Goal: Task Accomplishment & Management: Manage account settings

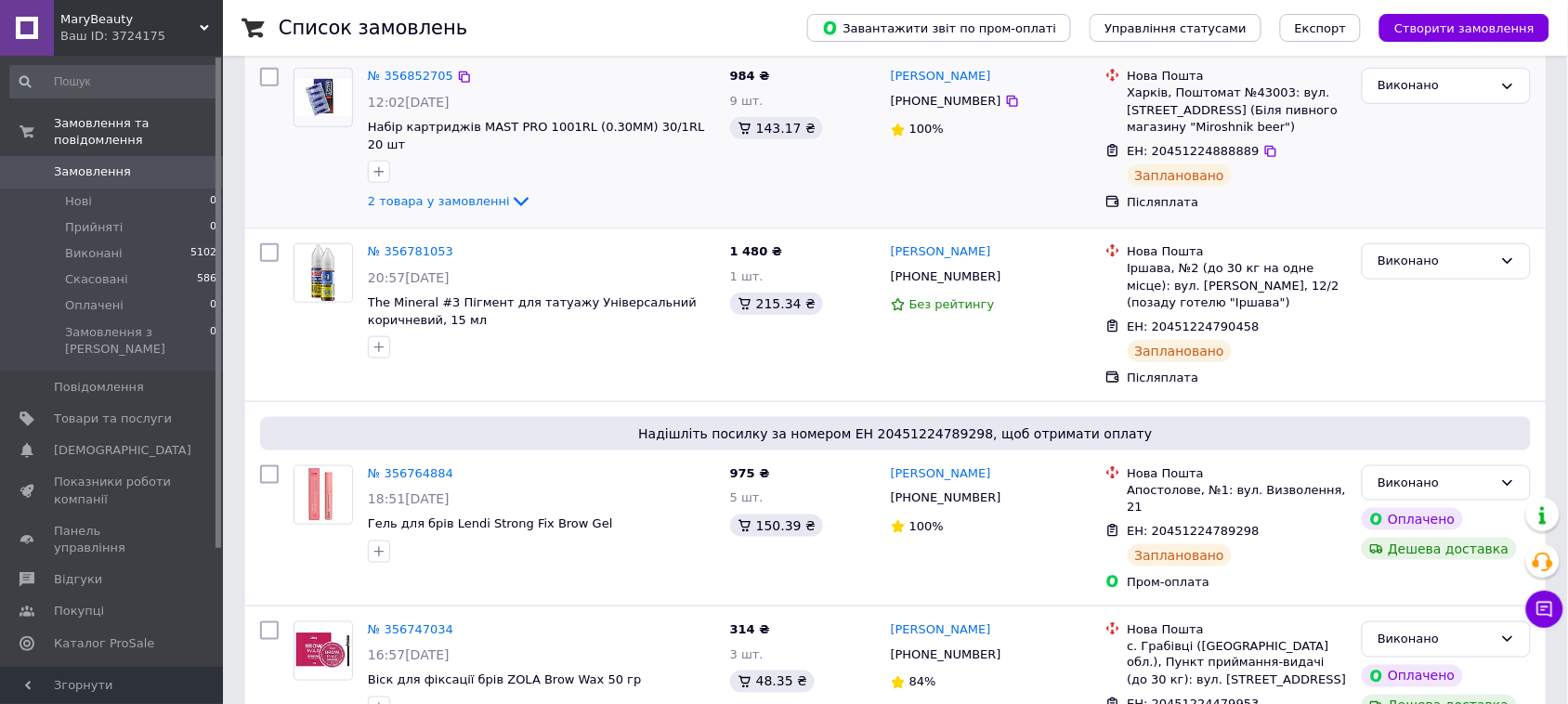
scroll to position [464, 0]
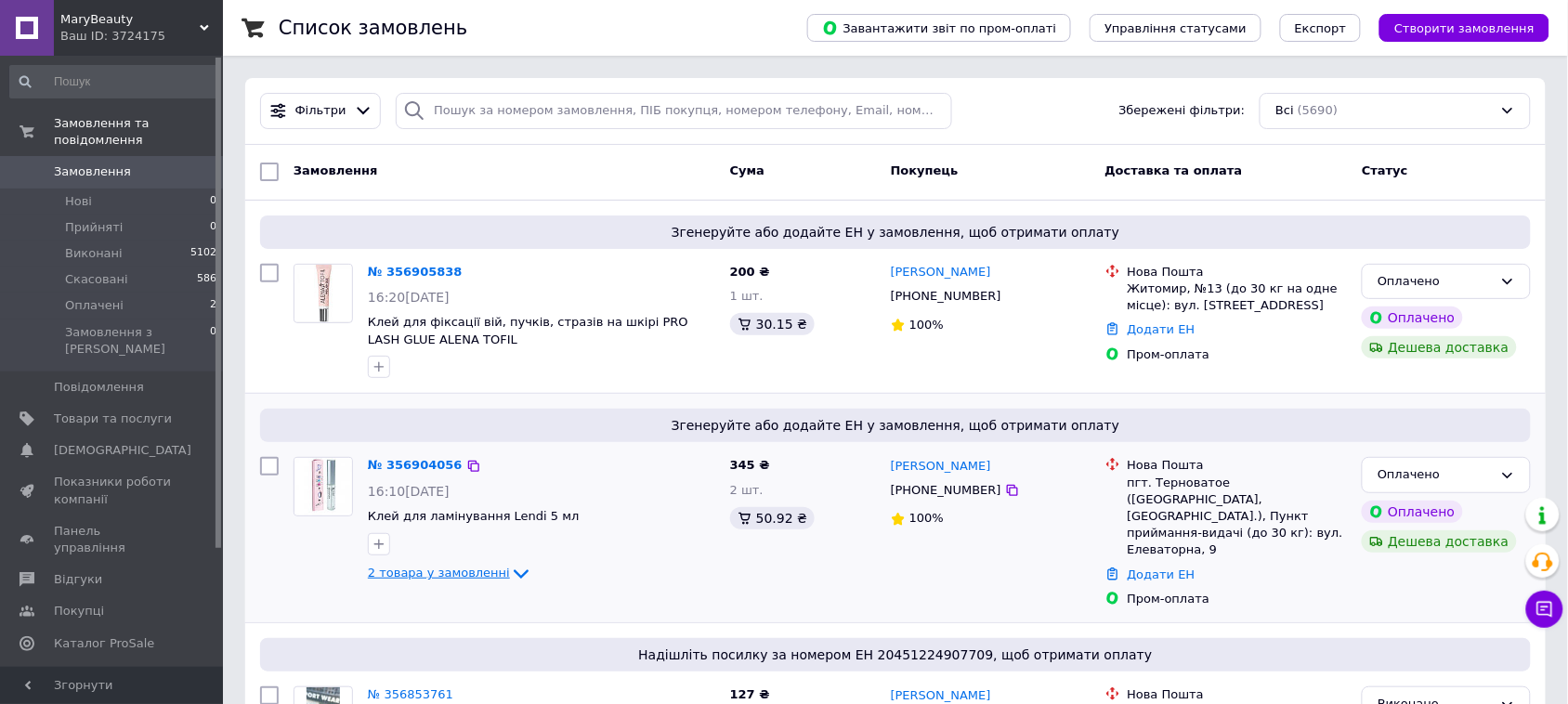
click at [514, 571] on icon at bounding box center [521, 574] width 15 height 9
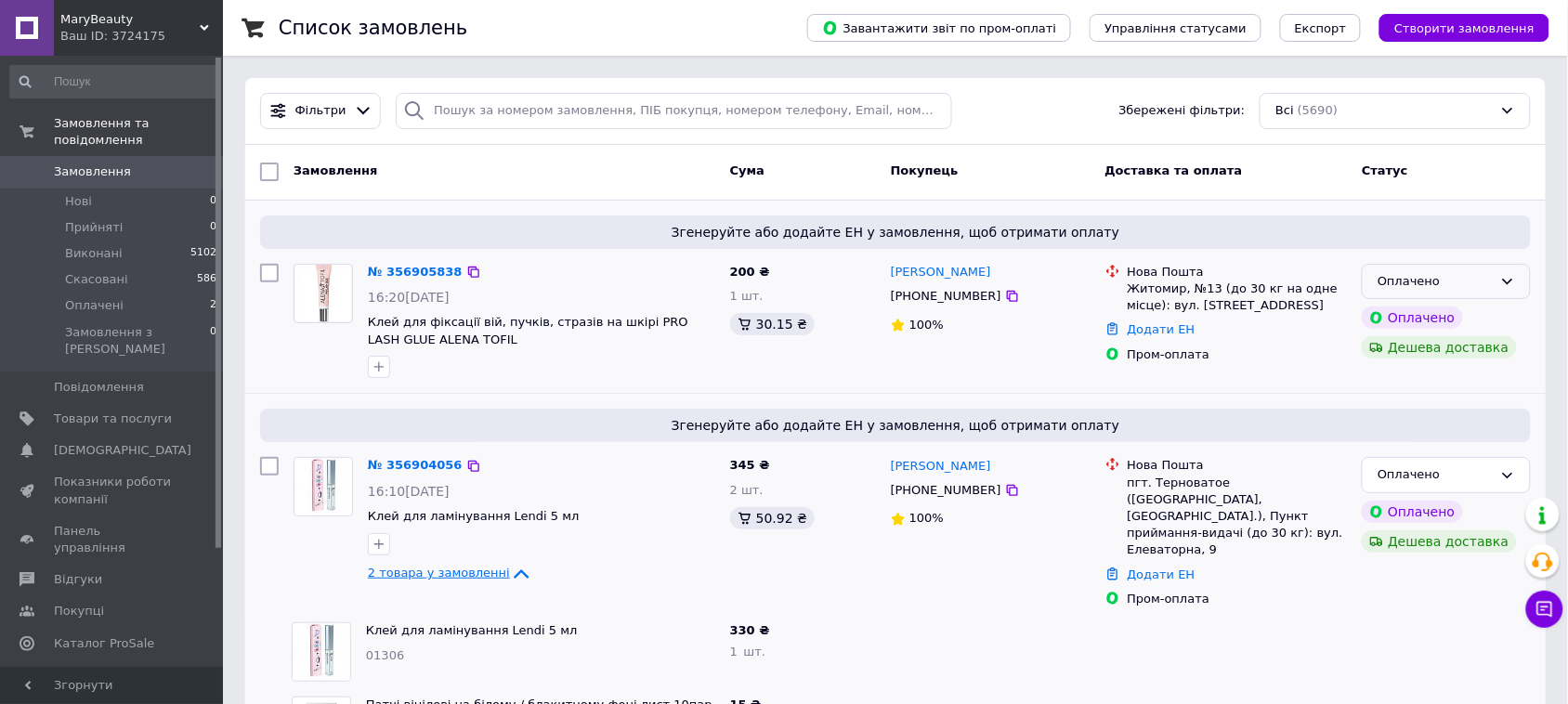
click at [1512, 283] on icon at bounding box center [1508, 281] width 15 height 15
click at [1489, 325] on li "Прийнято" at bounding box center [1446, 320] width 167 height 35
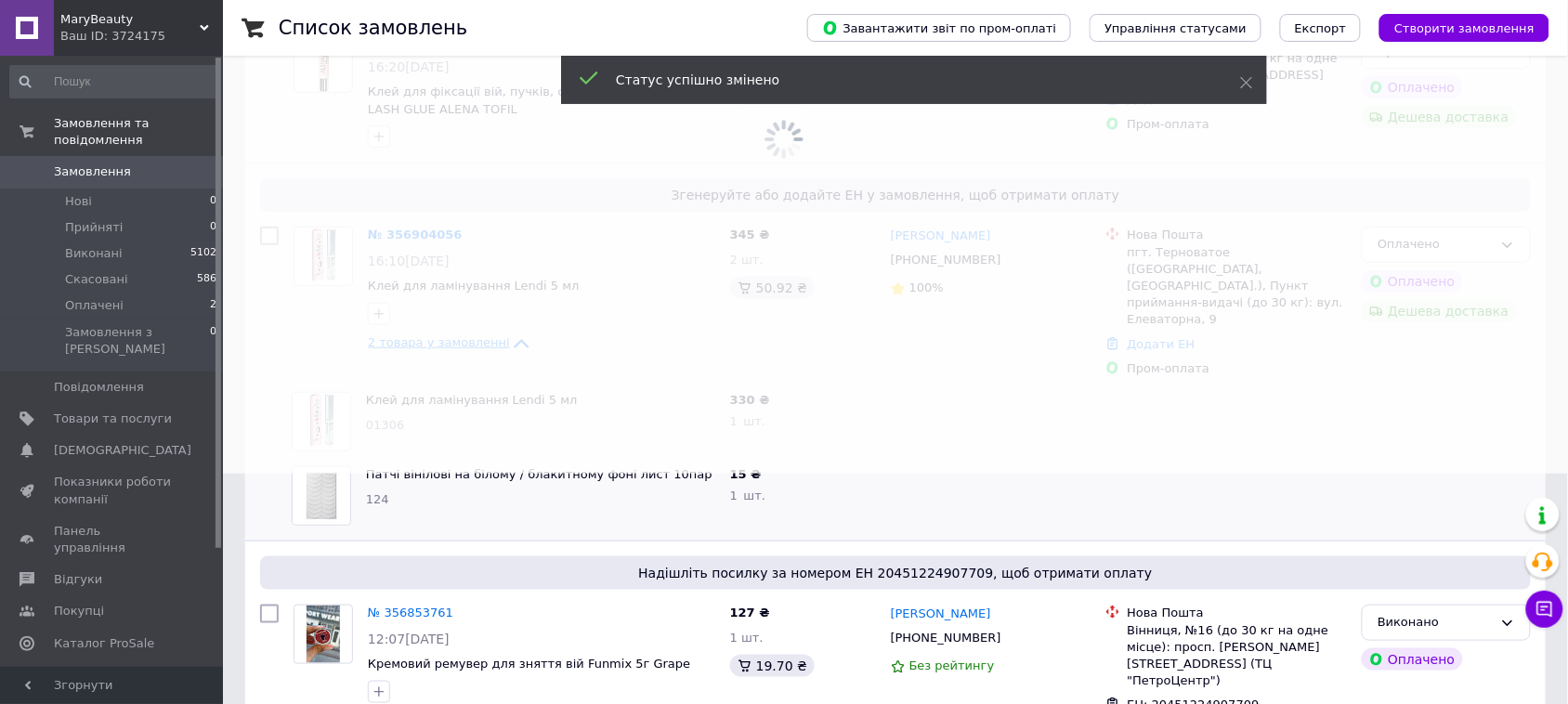
scroll to position [233, 0]
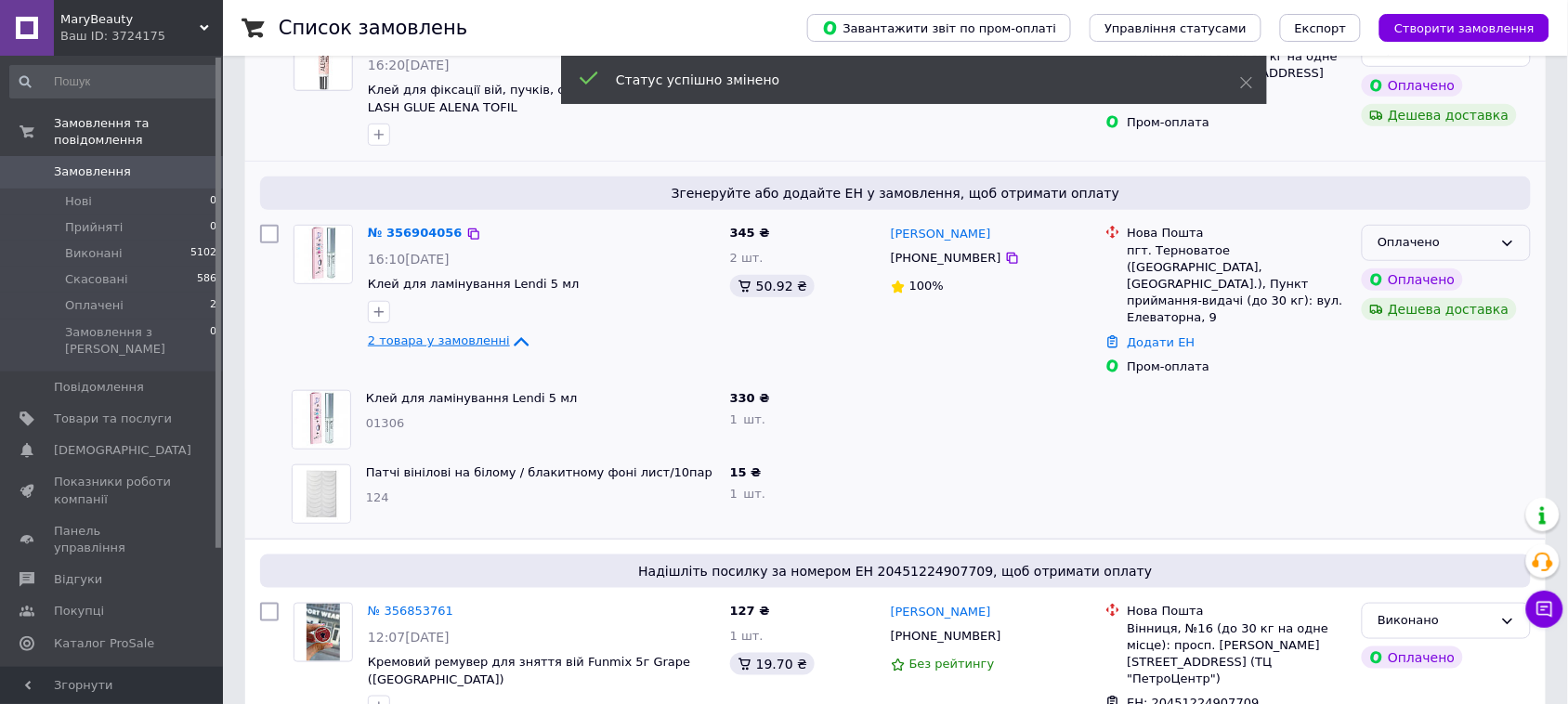
click at [1508, 249] on icon at bounding box center [1508, 243] width 15 height 15
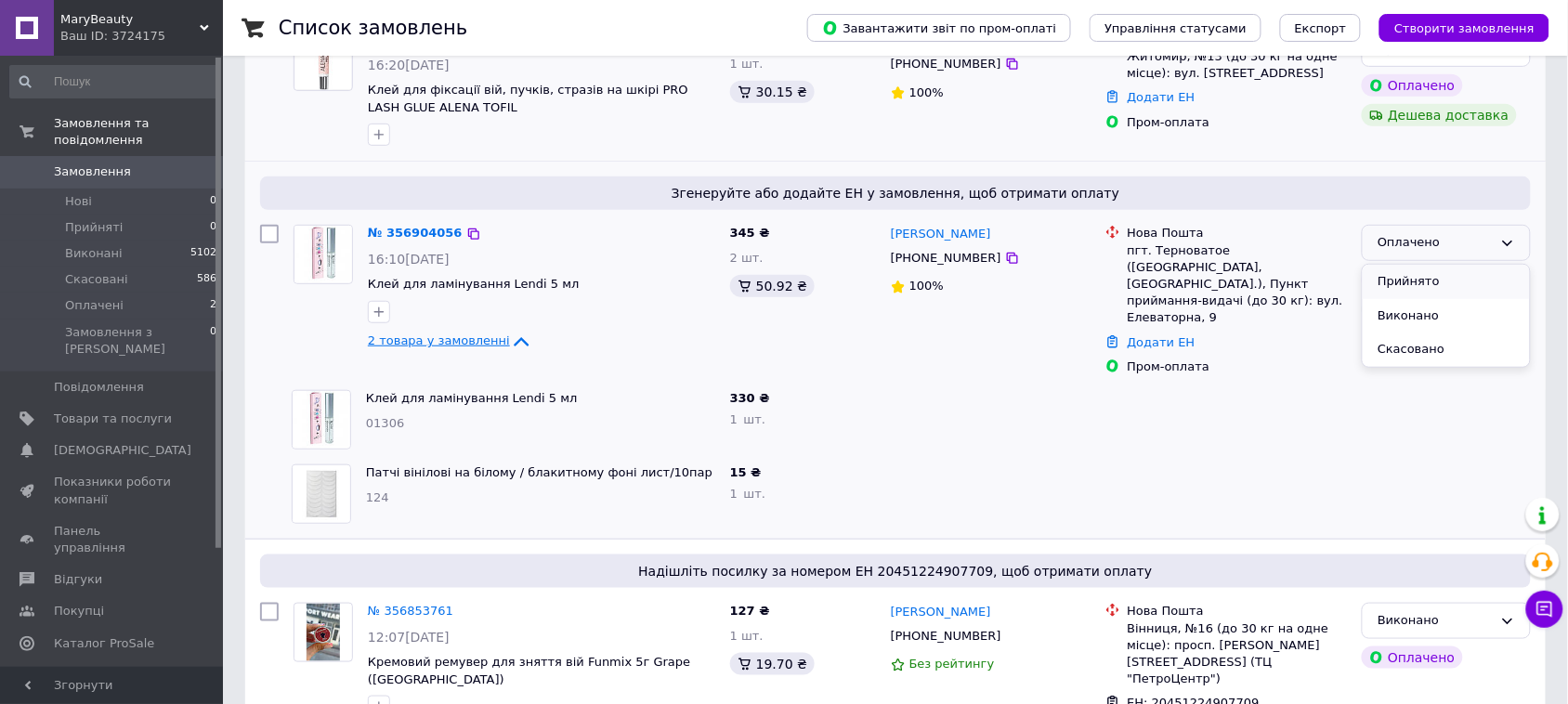
click at [1494, 284] on li "Прийнято" at bounding box center [1446, 281] width 167 height 35
click at [1523, 383] on div at bounding box center [1446, 420] width 184 height 74
click at [401, 234] on link "№ 356904056" at bounding box center [411, 233] width 85 height 14
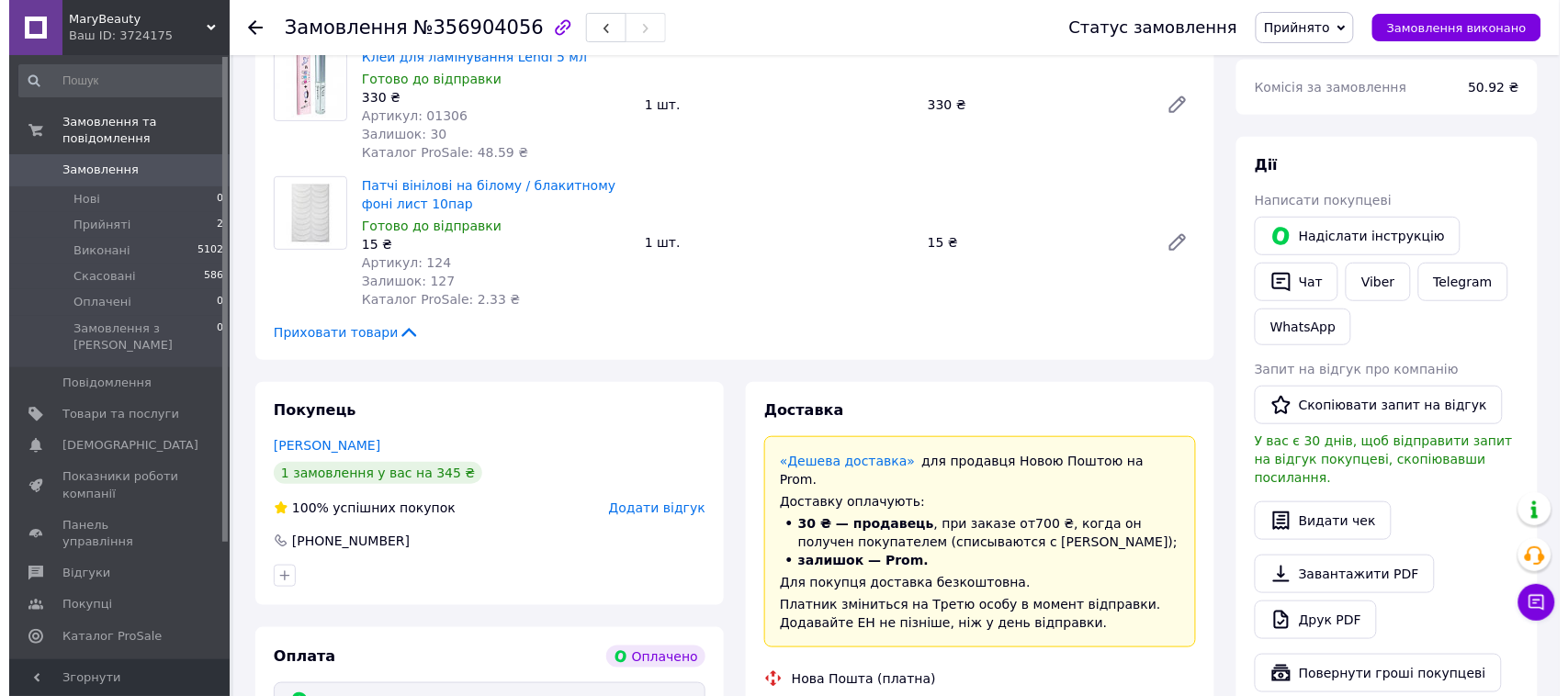
scroll to position [345, 0]
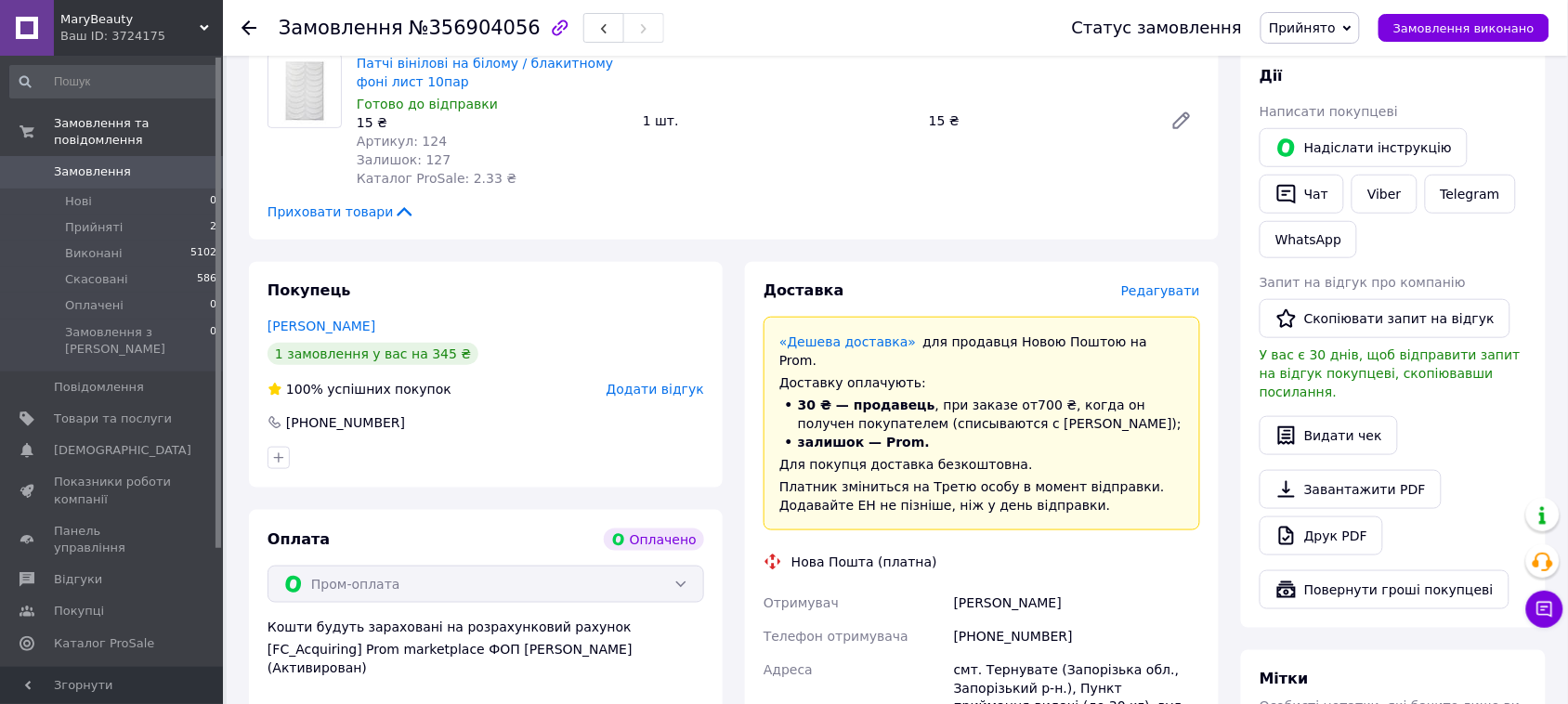
click at [1169, 294] on span "Редагувати" at bounding box center [1161, 290] width 79 height 15
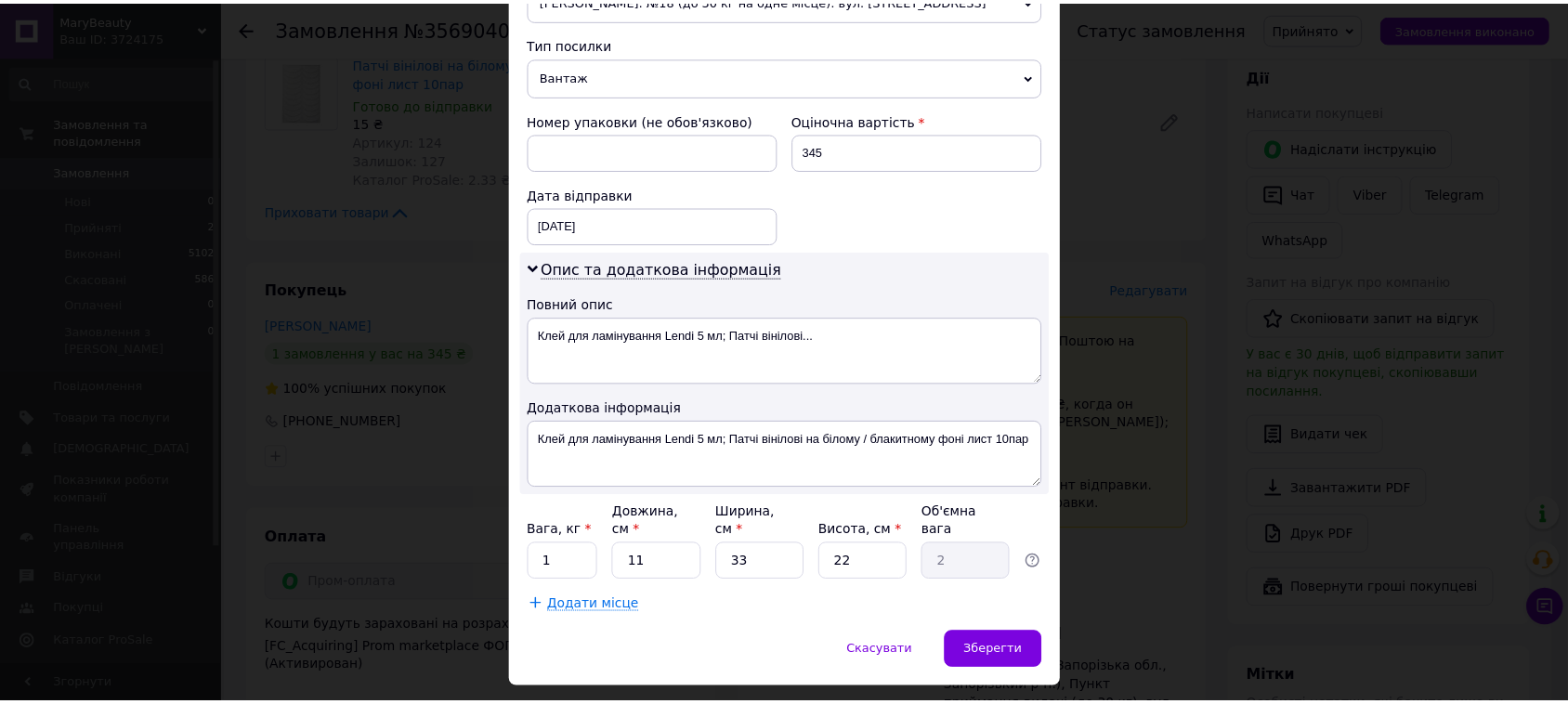
scroll to position [744, 0]
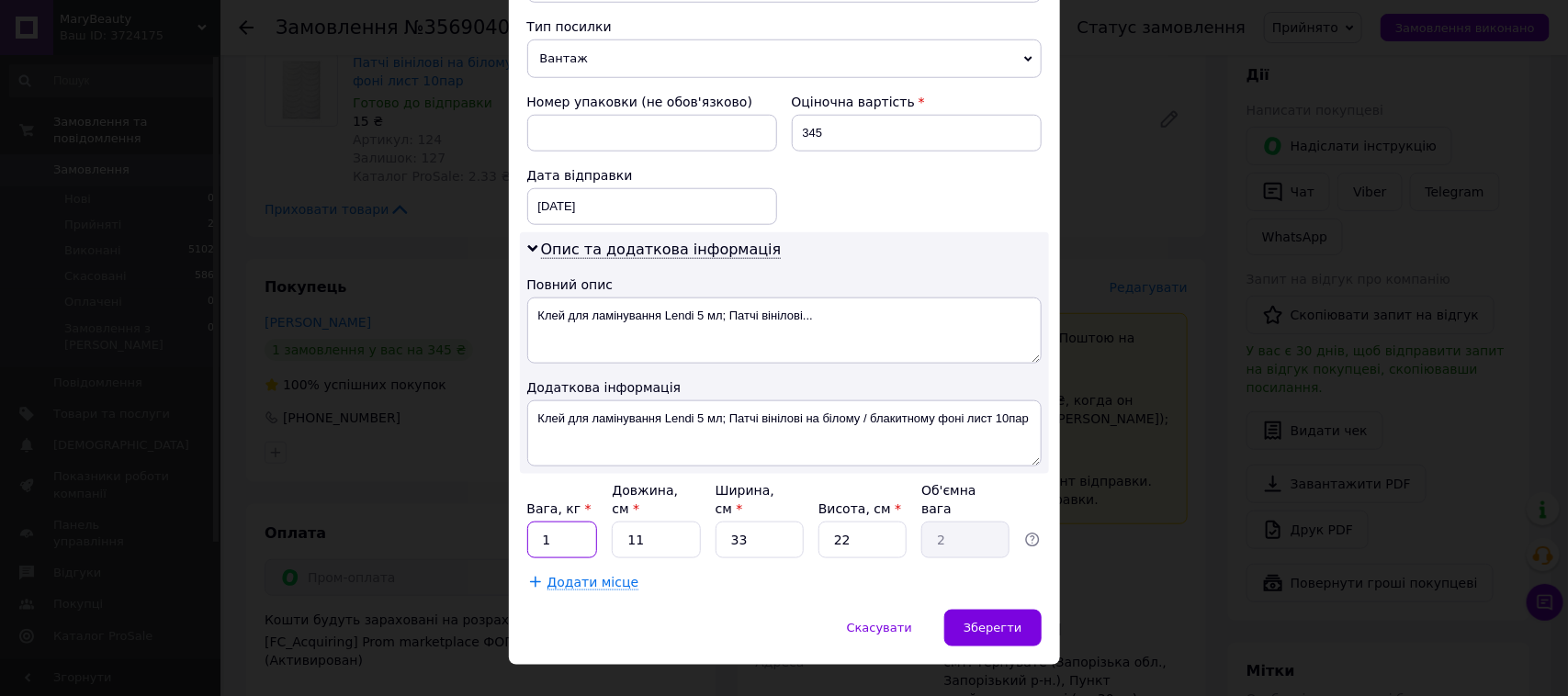
click at [585, 522] on input "1" at bounding box center [563, 540] width 70 height 37
type input "0.5"
click at [754, 522] on input "33" at bounding box center [760, 540] width 88 height 37
type input "3"
type input "0.18"
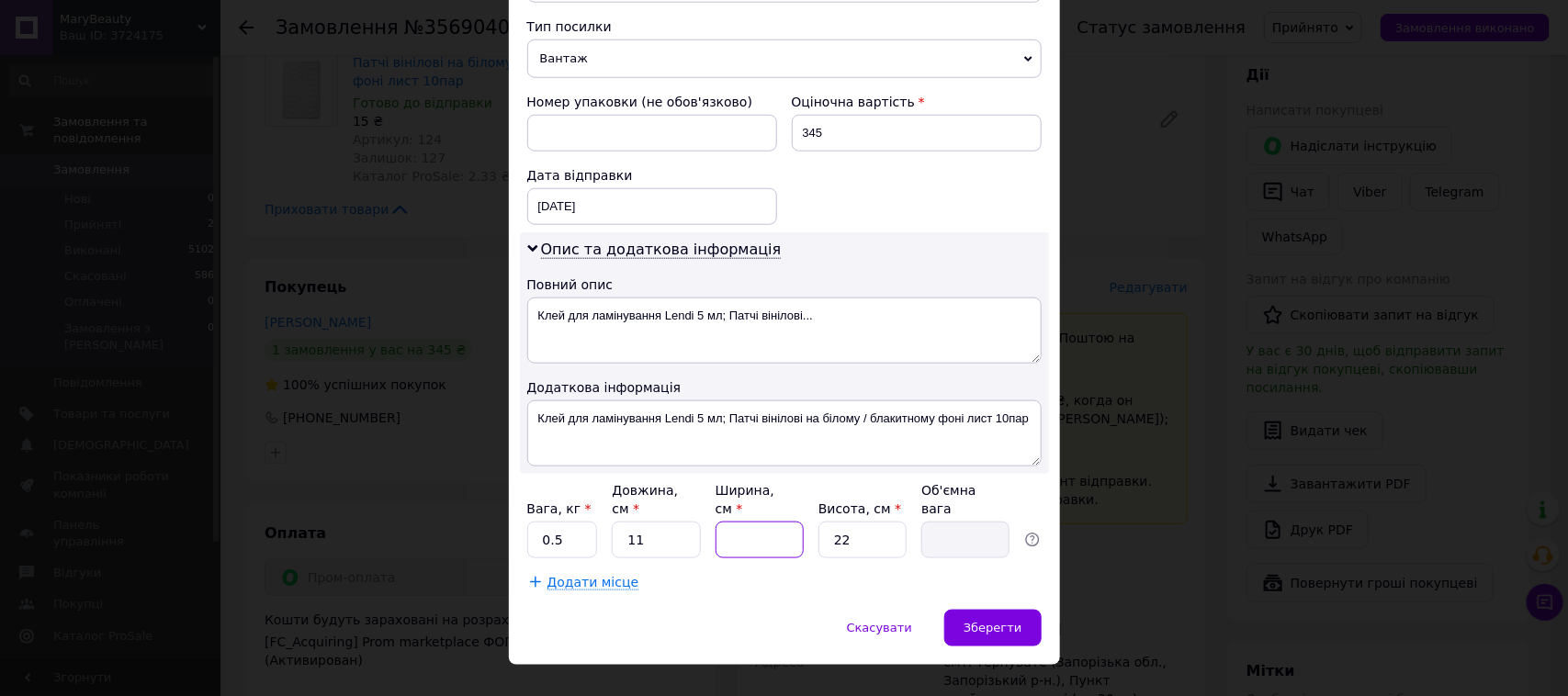
type input "1"
type input "0.1"
type input "10"
type input "0.61"
type input "10"
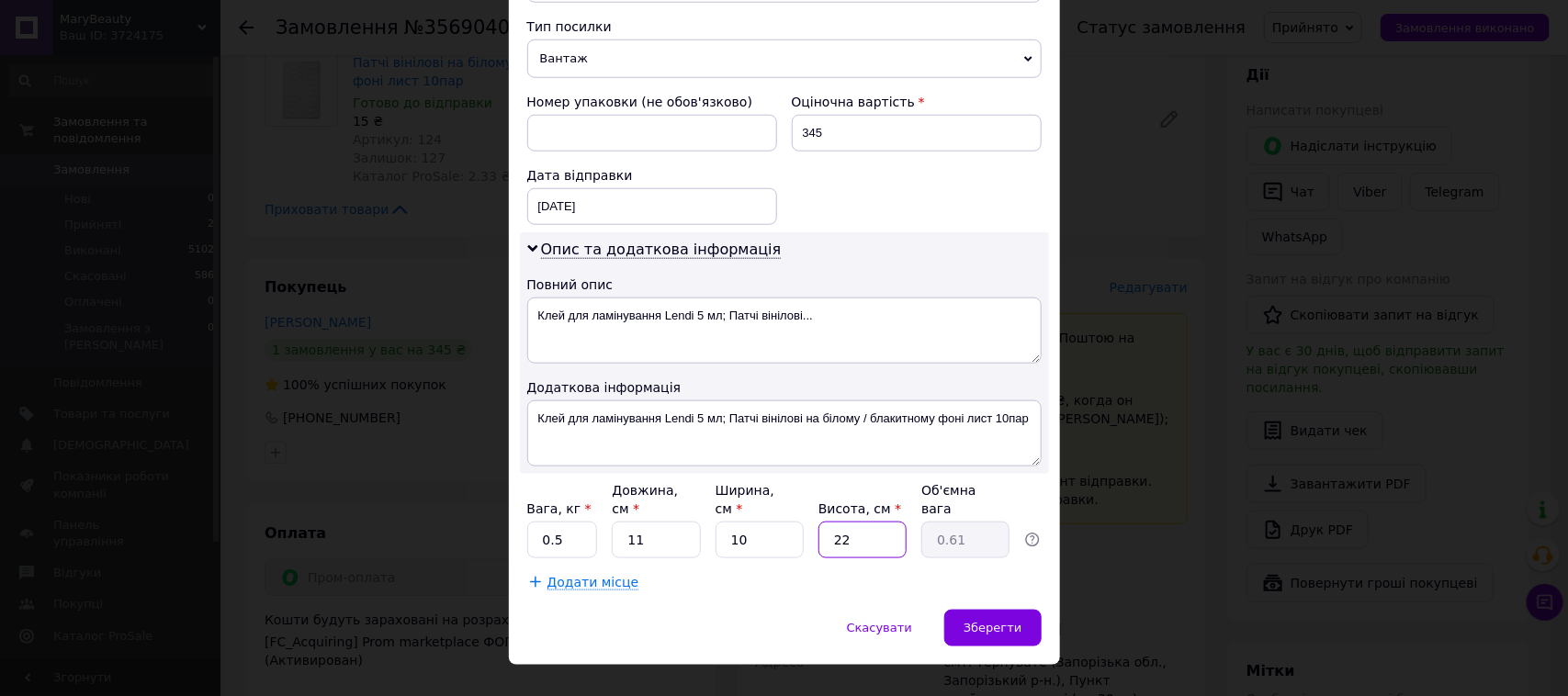
click at [875, 522] on input "22" at bounding box center [862, 540] width 88 height 37
type input "2"
type input "0.1"
type input "1"
type input "0.1"
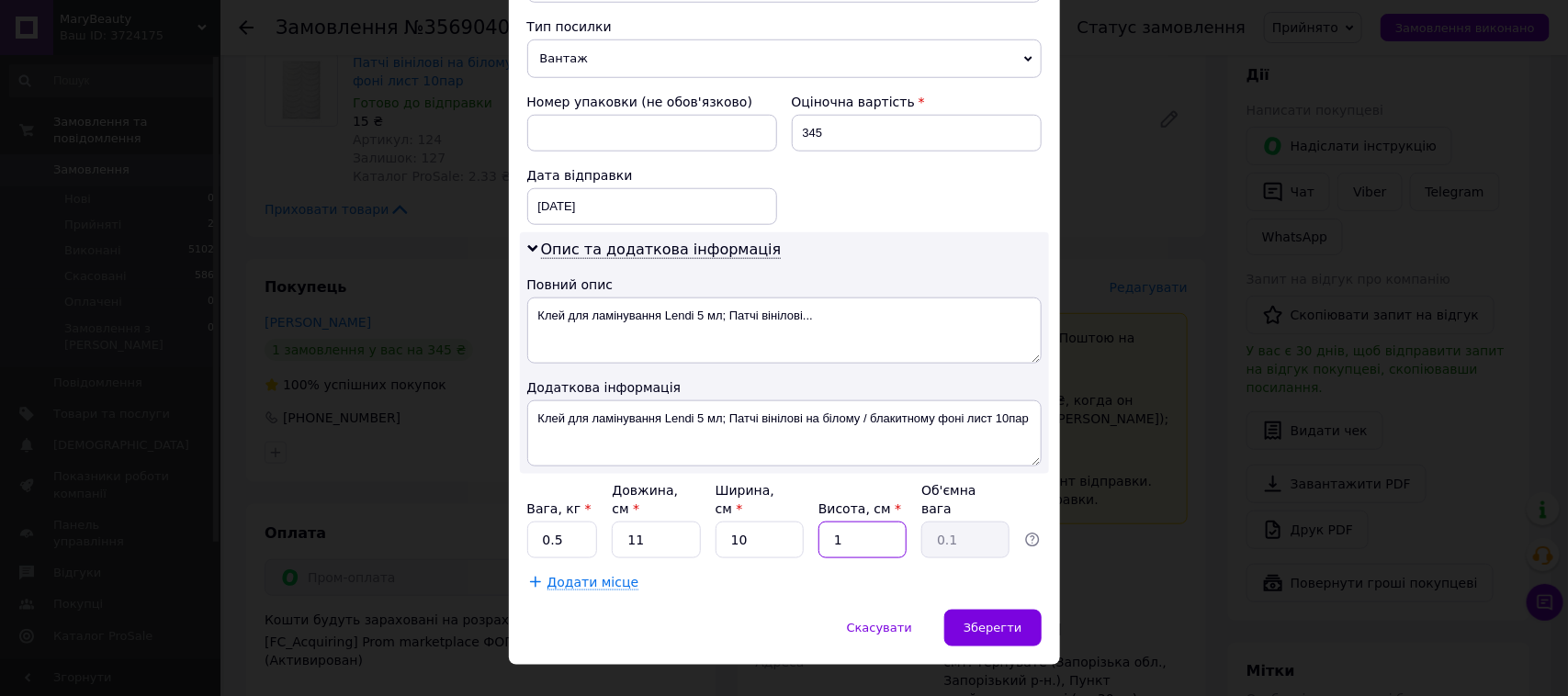
type input "10"
type input "0.28"
type input "10"
click at [1015, 610] on div "Зберегти" at bounding box center [992, 628] width 97 height 37
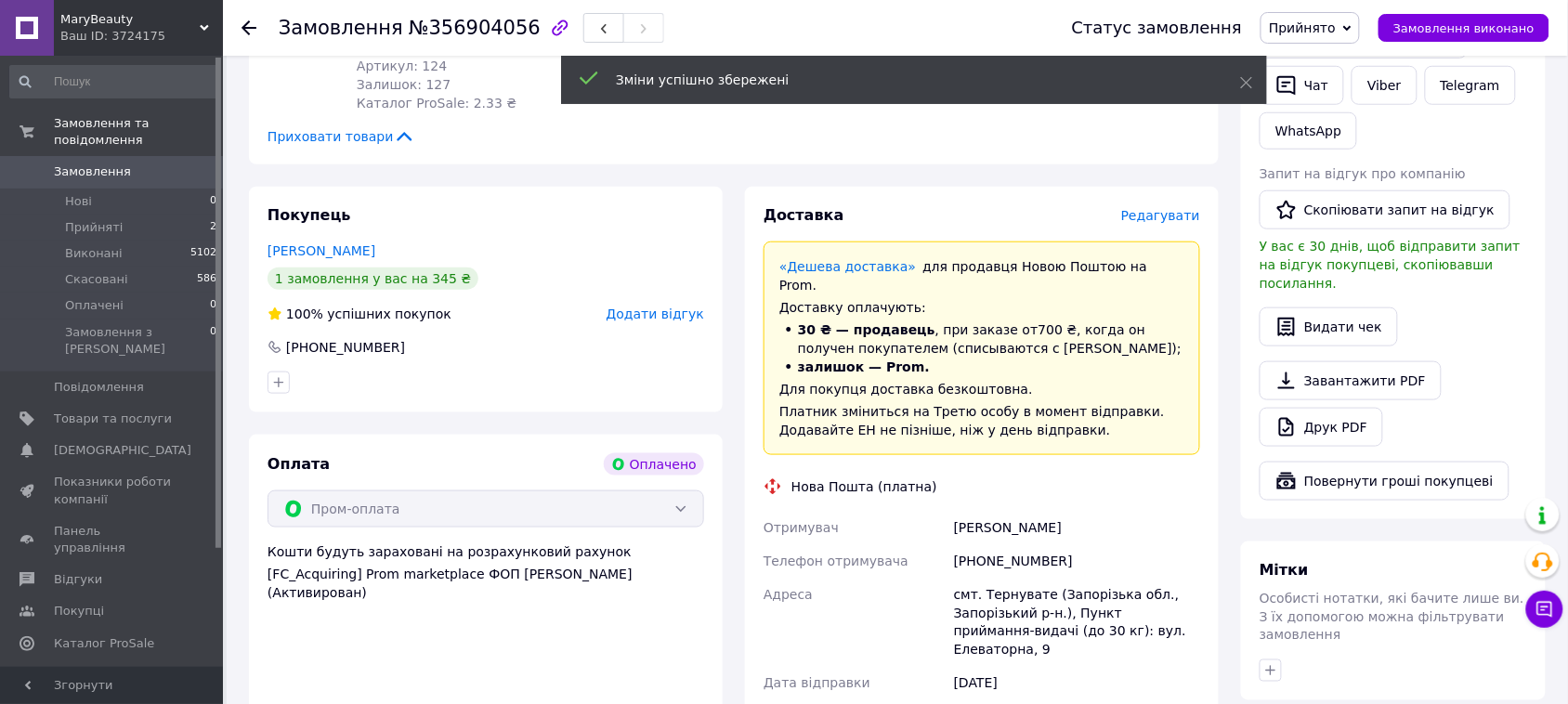
scroll to position [697, 0]
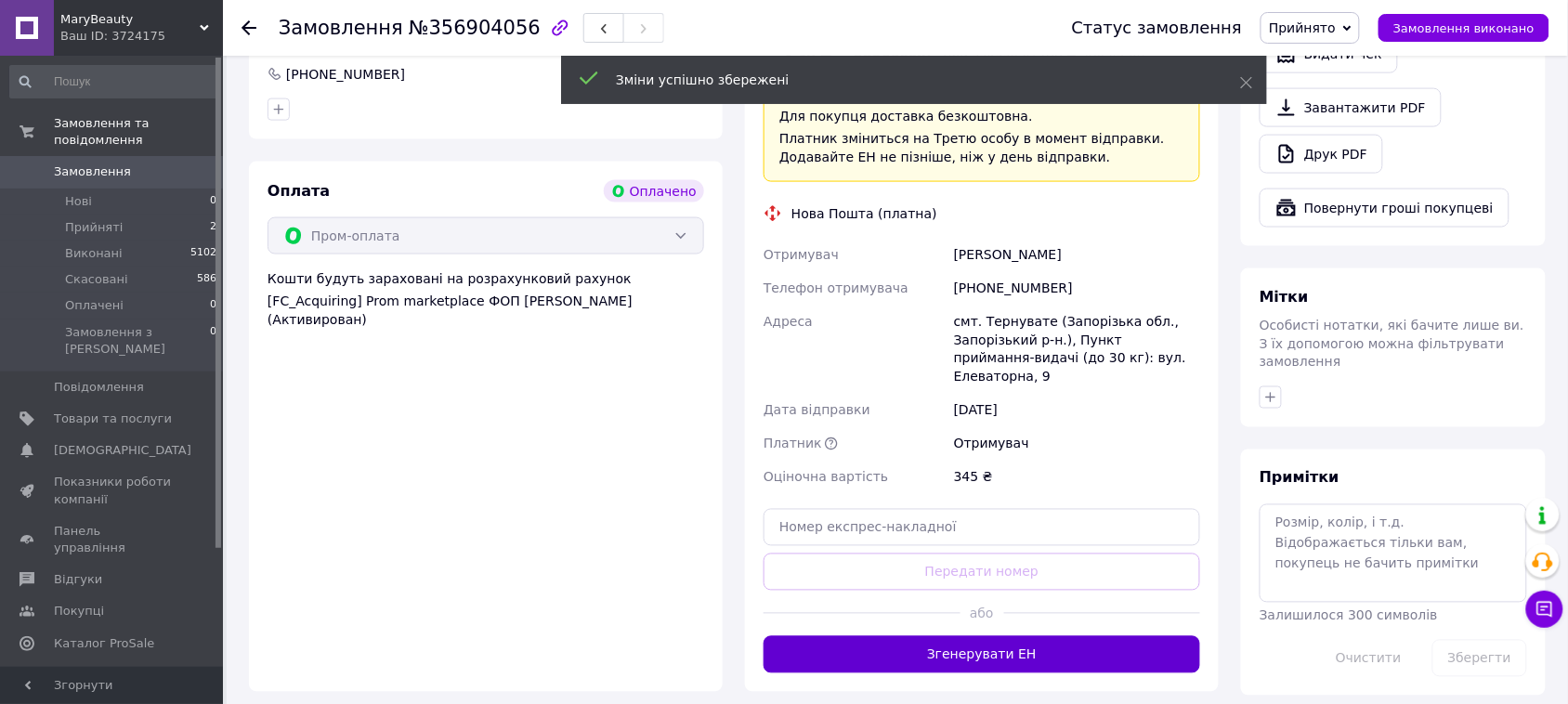
click at [1097, 637] on button "Згенерувати ЕН" at bounding box center [981, 655] width 437 height 38
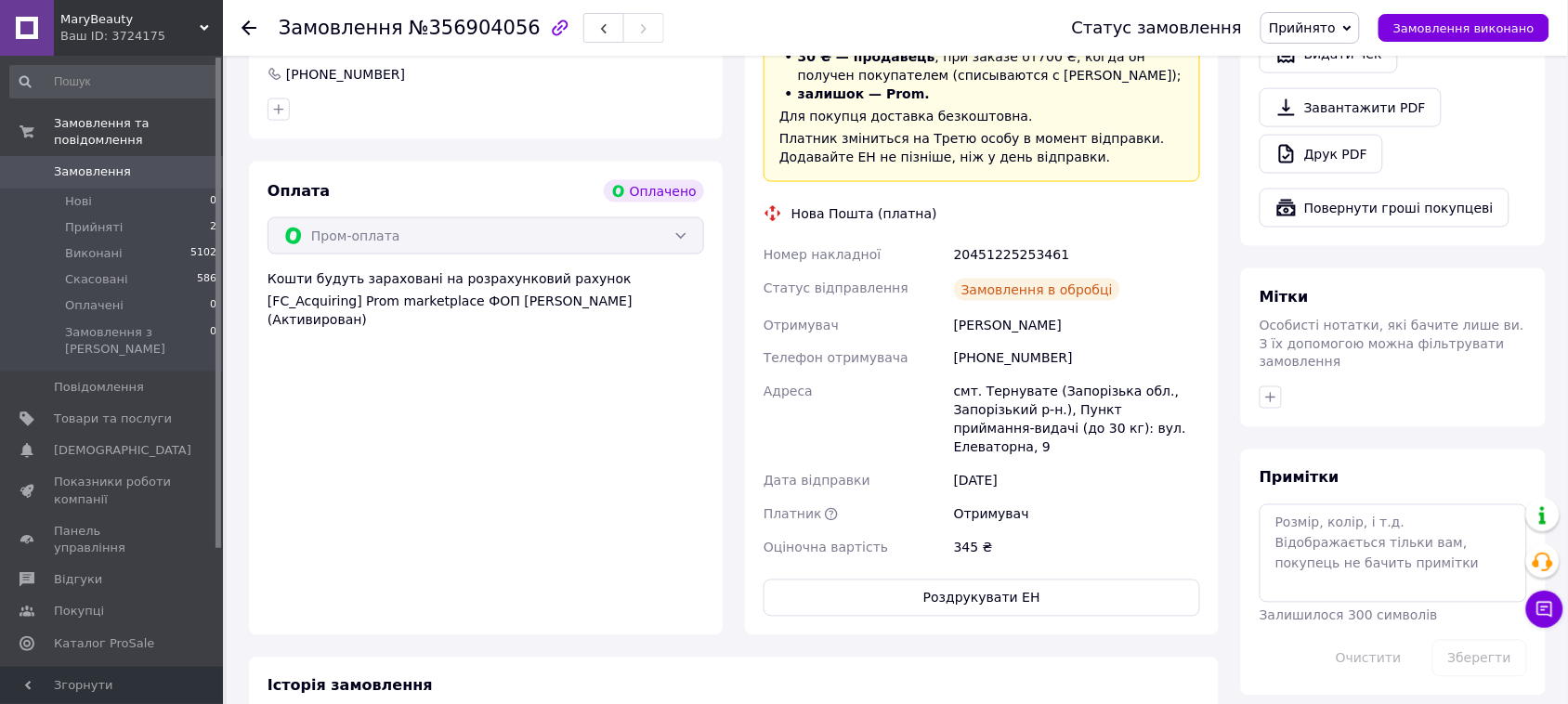
click at [1336, 30] on span "Прийнято" at bounding box center [1303, 28] width 67 height 15
click at [1348, 56] on li "Виконано" at bounding box center [1310, 65] width 98 height 28
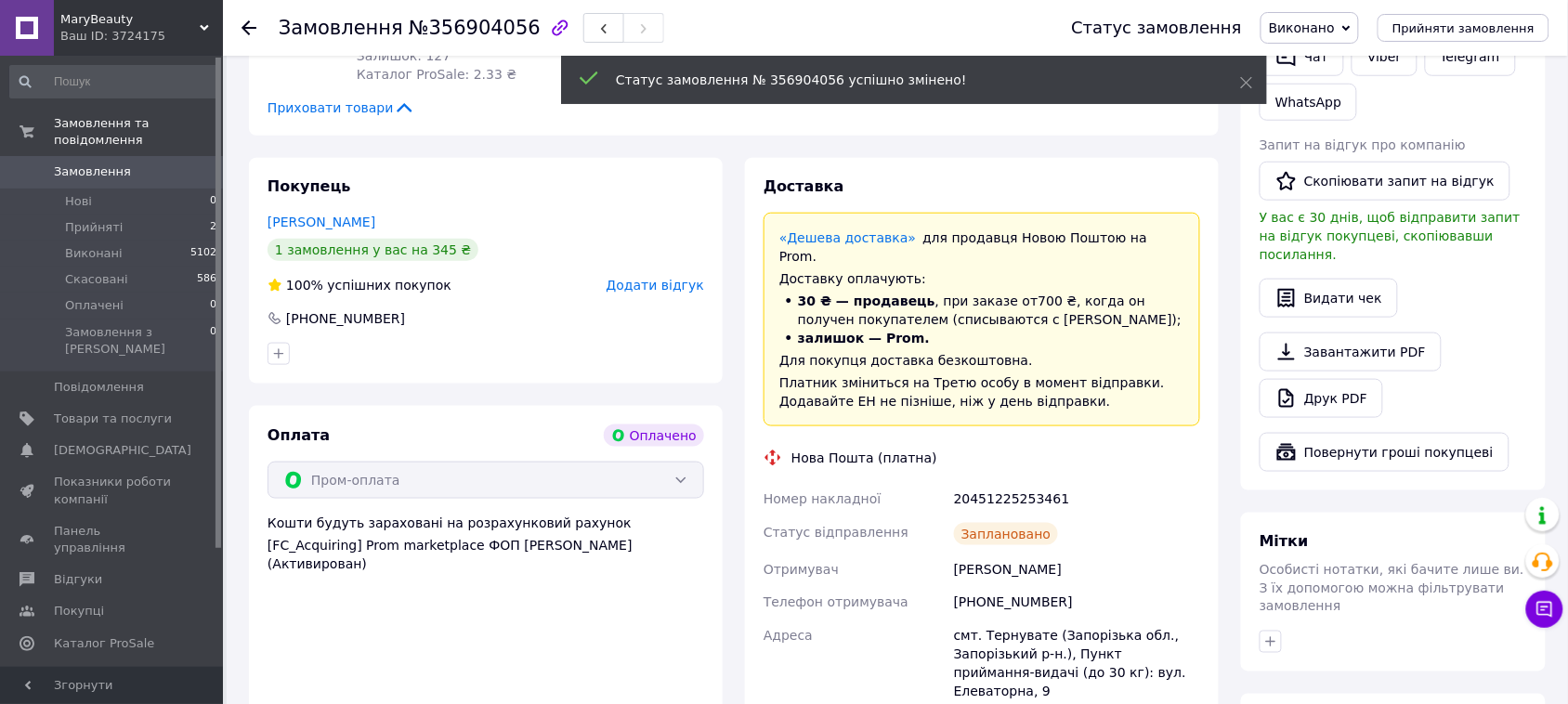
scroll to position [0, 0]
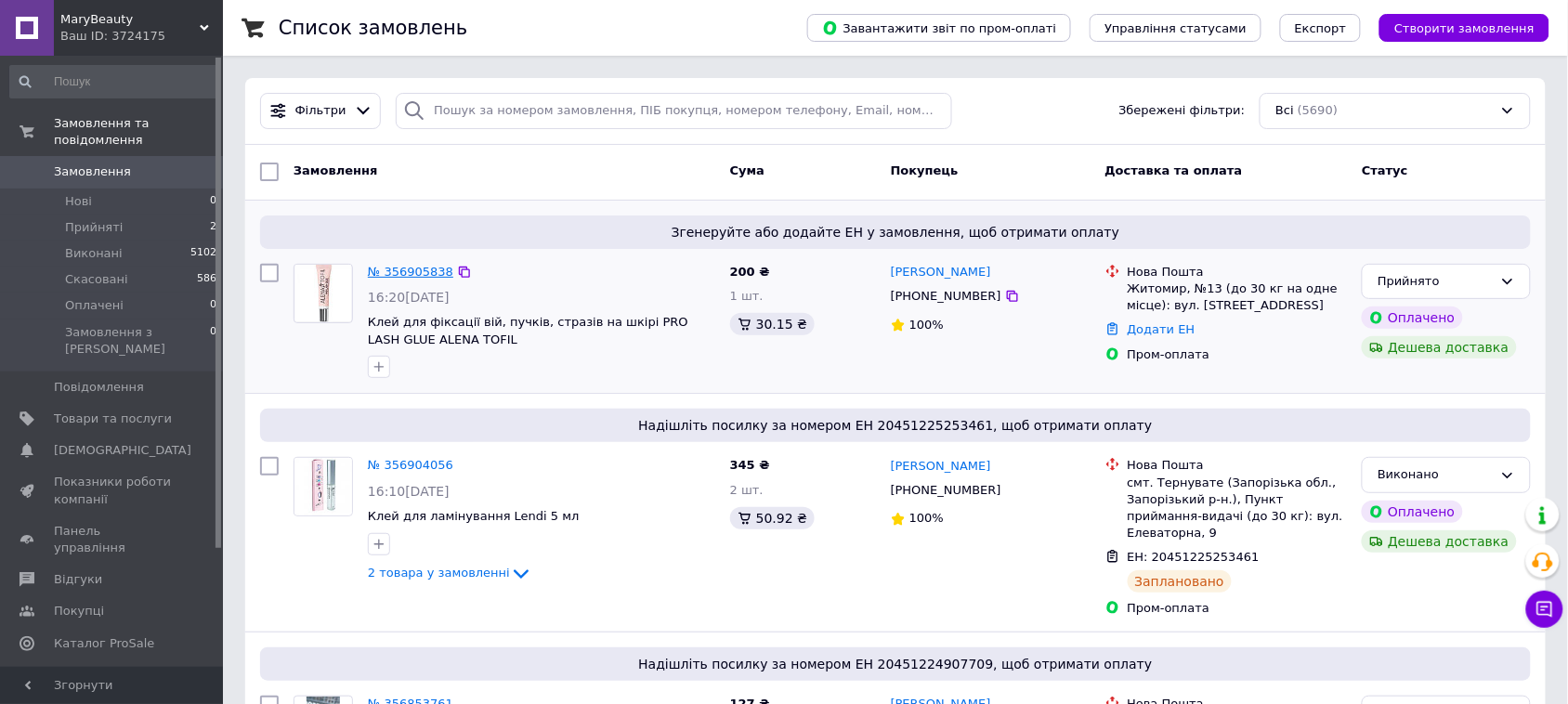
click at [387, 264] on link "№ 356905838" at bounding box center [411, 271] width 85 height 14
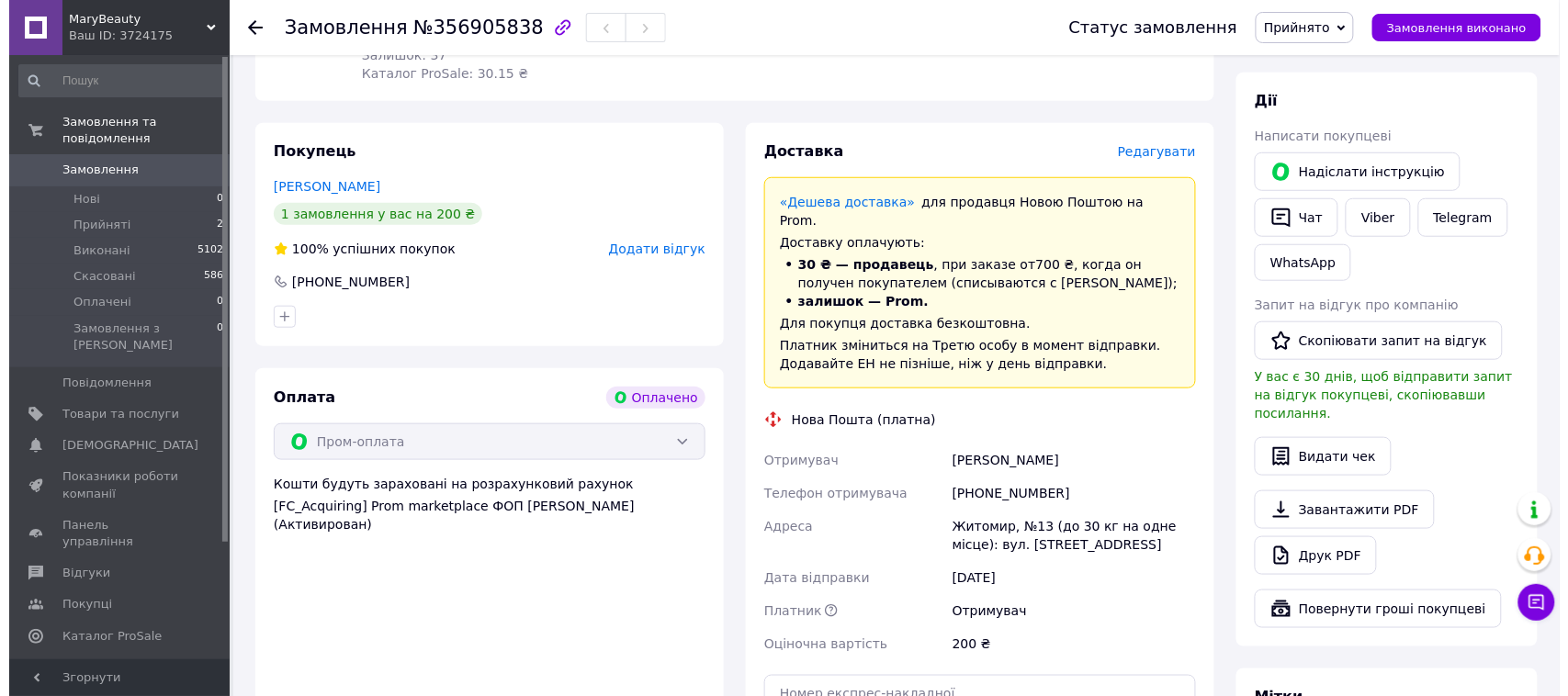
scroll to position [345, 0]
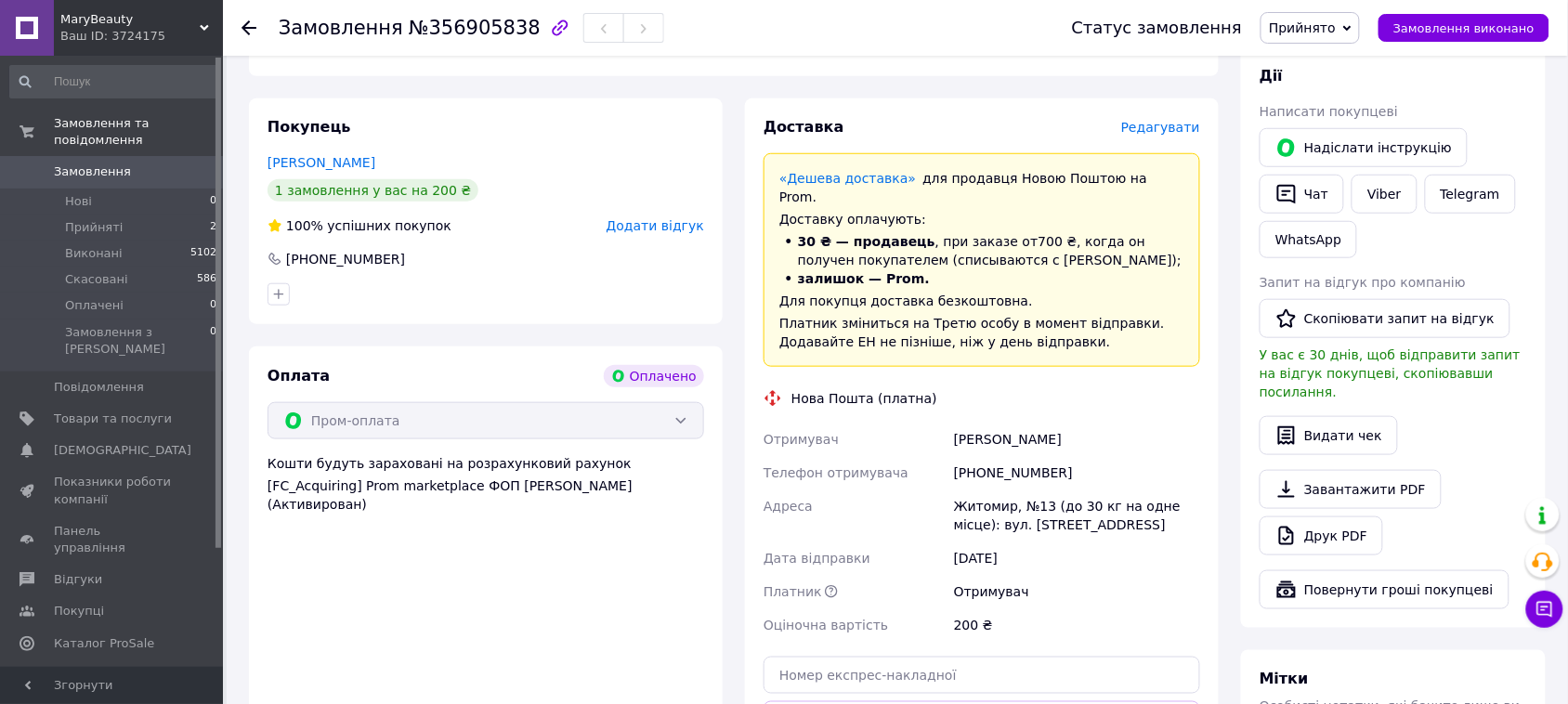
click at [1171, 130] on span "Редагувати" at bounding box center [1161, 127] width 79 height 15
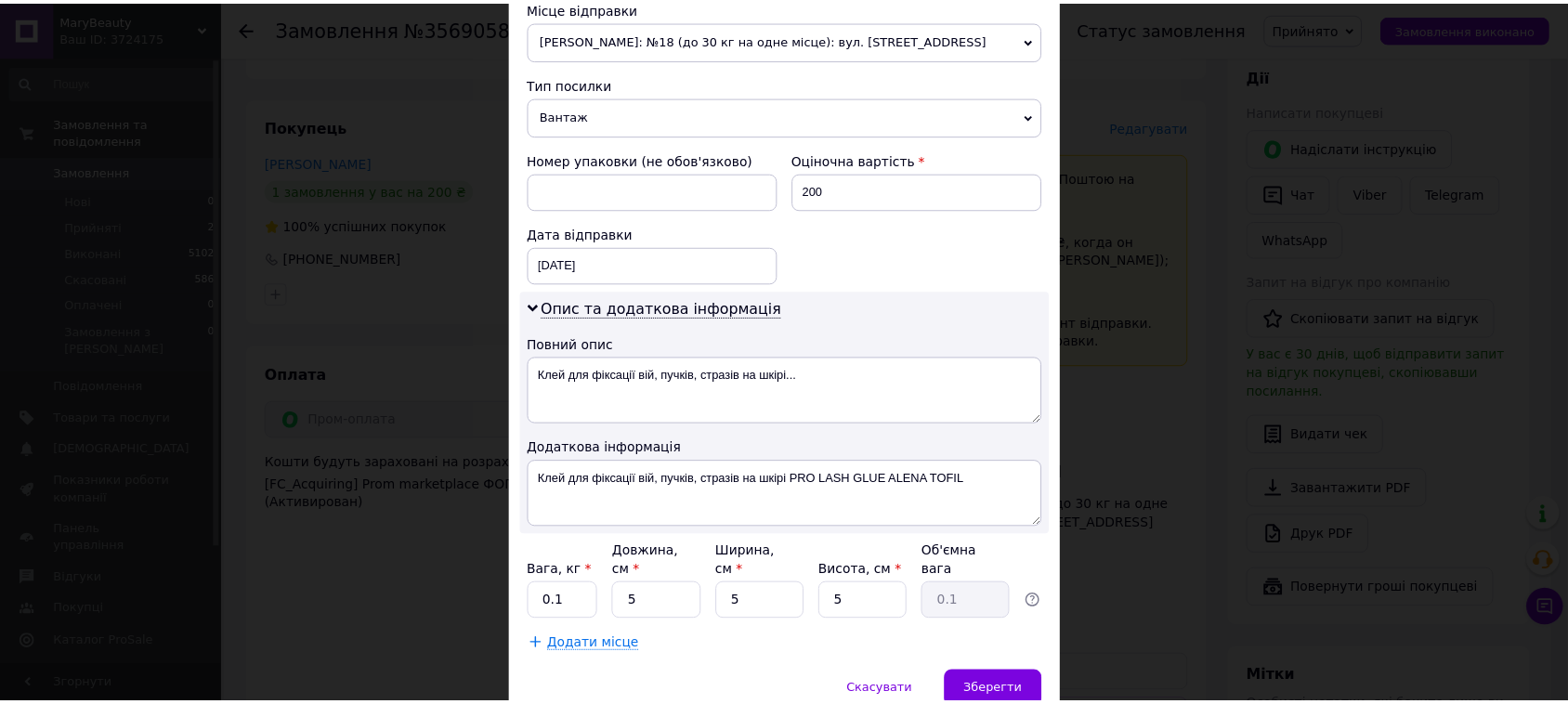
scroll to position [744, 0]
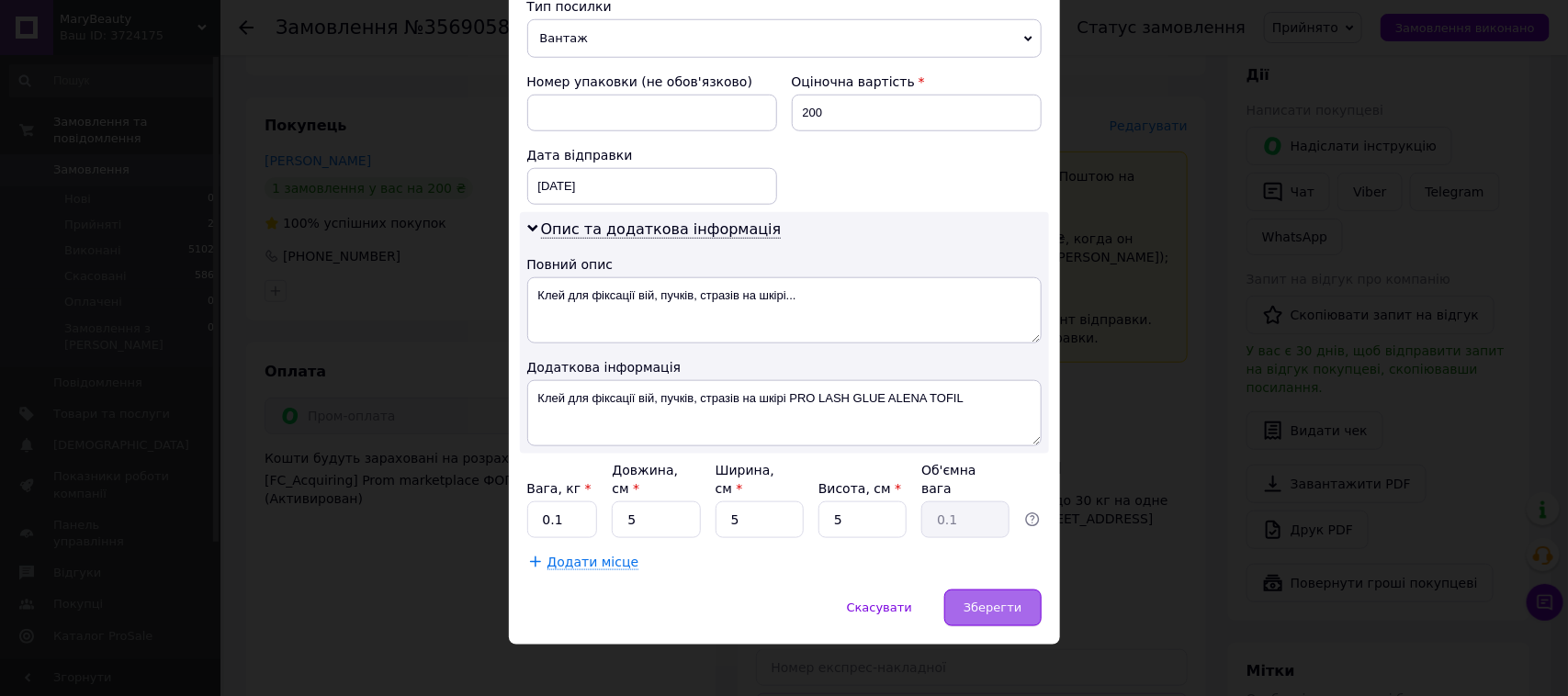
click at [1002, 601] on span "Зберегти" at bounding box center [992, 608] width 58 height 14
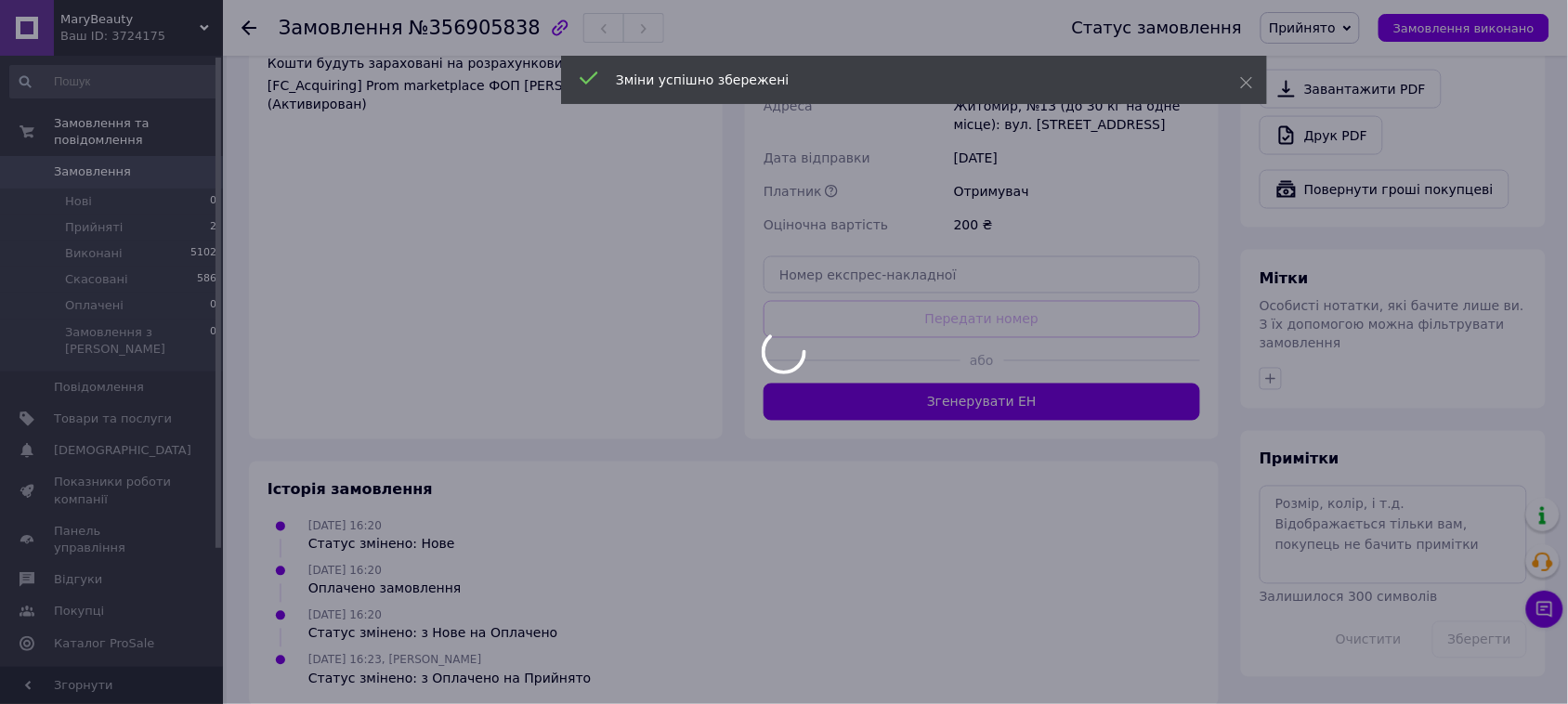
scroll to position [755, 0]
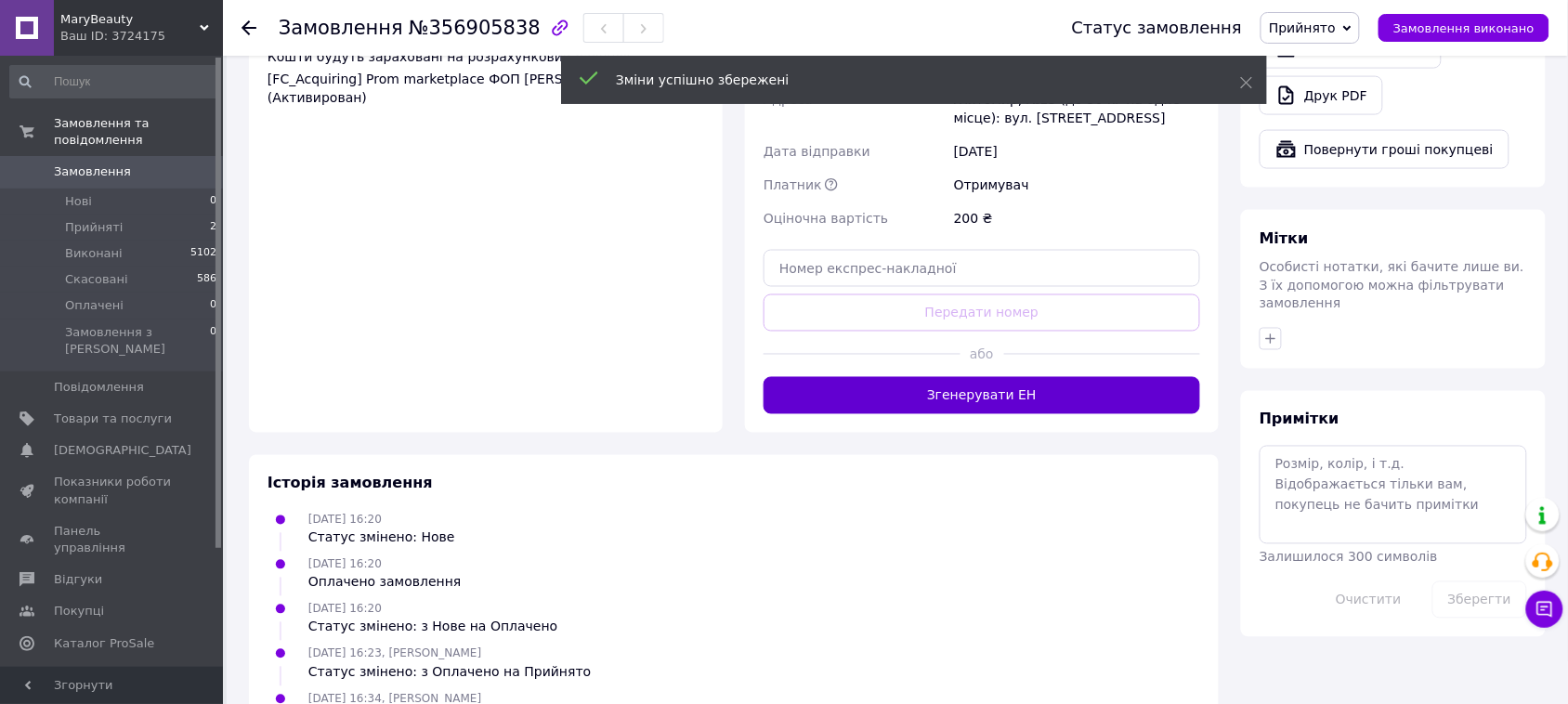
click at [1066, 378] on button "Згенерувати ЕН" at bounding box center [981, 396] width 437 height 38
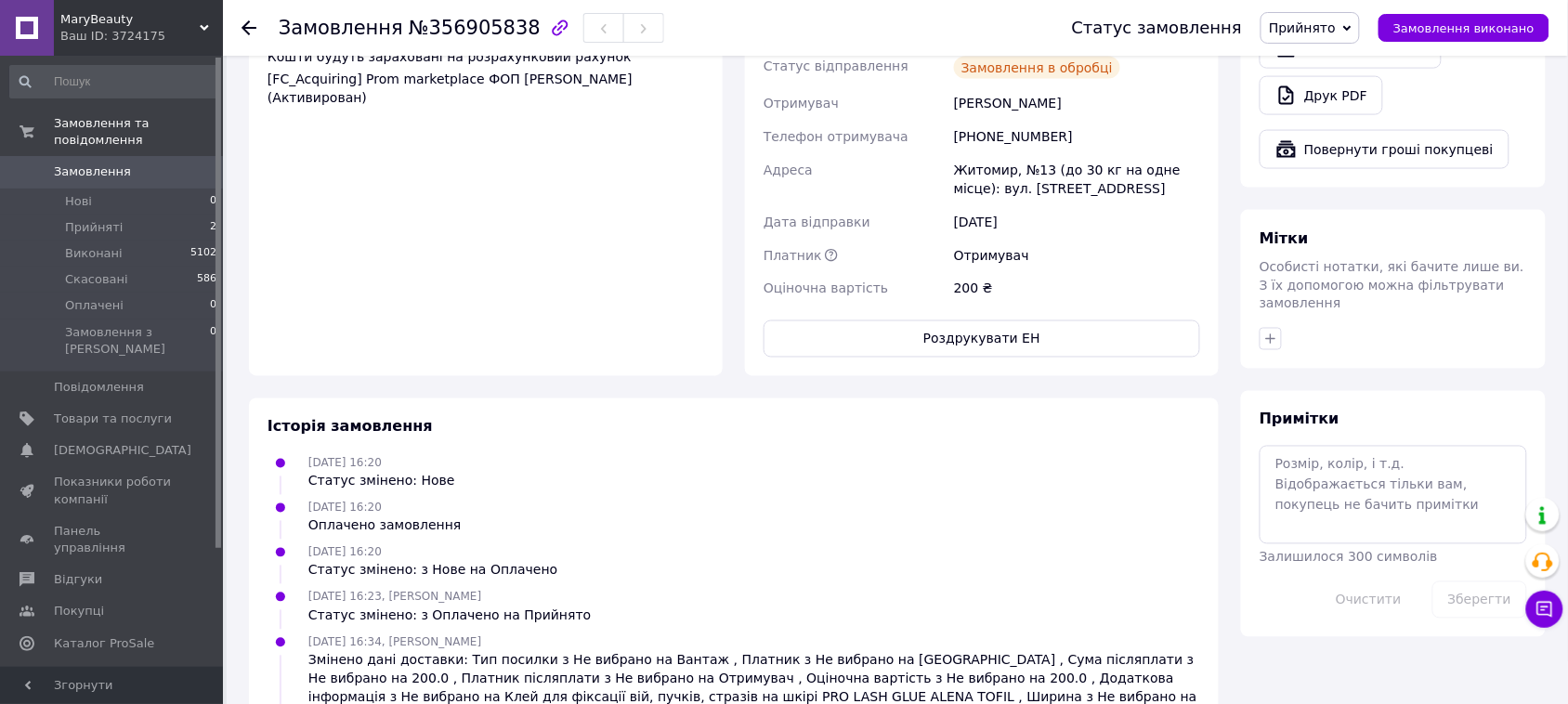
click at [1360, 20] on span "Прийнято" at bounding box center [1311, 28] width 99 height 32
click at [1344, 56] on li "Виконано" at bounding box center [1310, 65] width 98 height 28
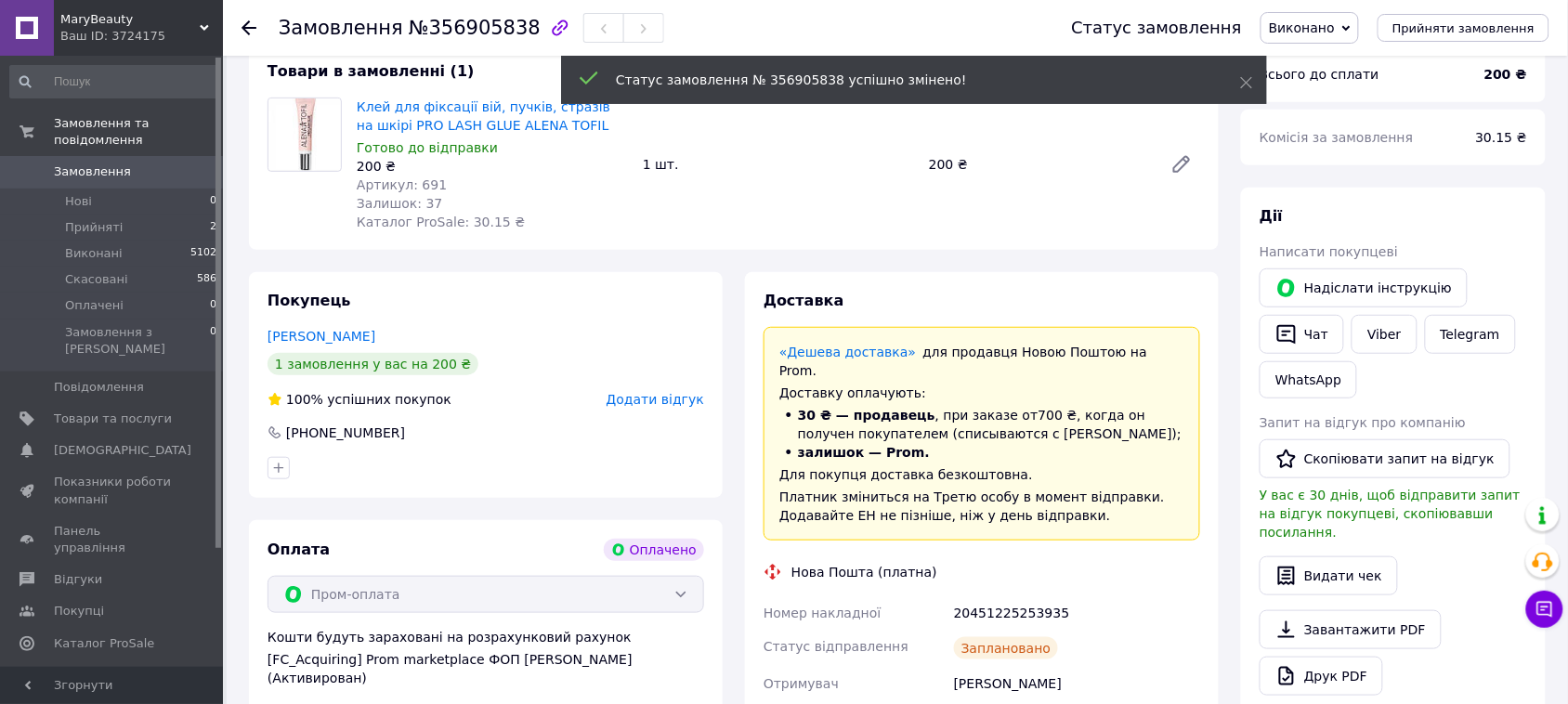
scroll to position [0, 0]
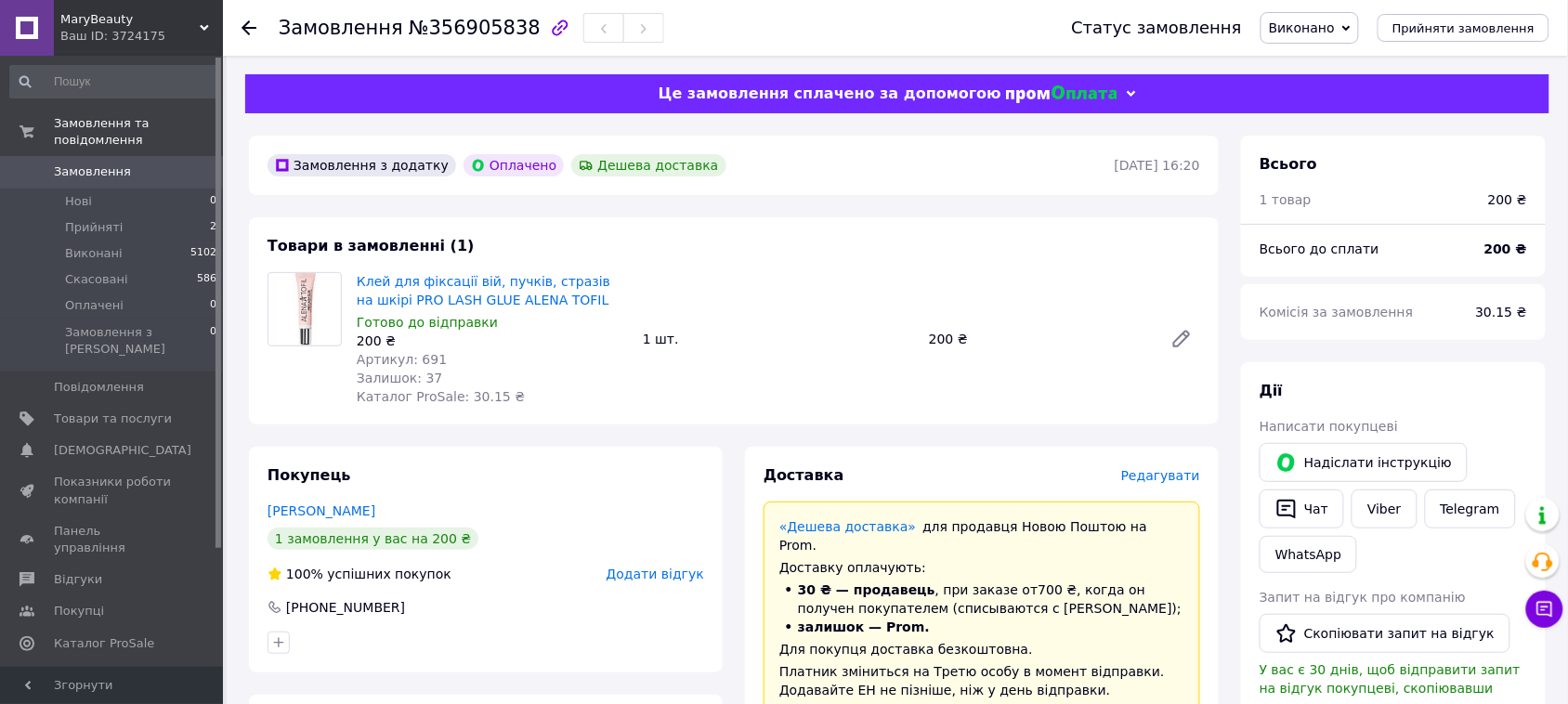
click at [132, 163] on span "Замовлення" at bounding box center [112, 171] width 118 height 17
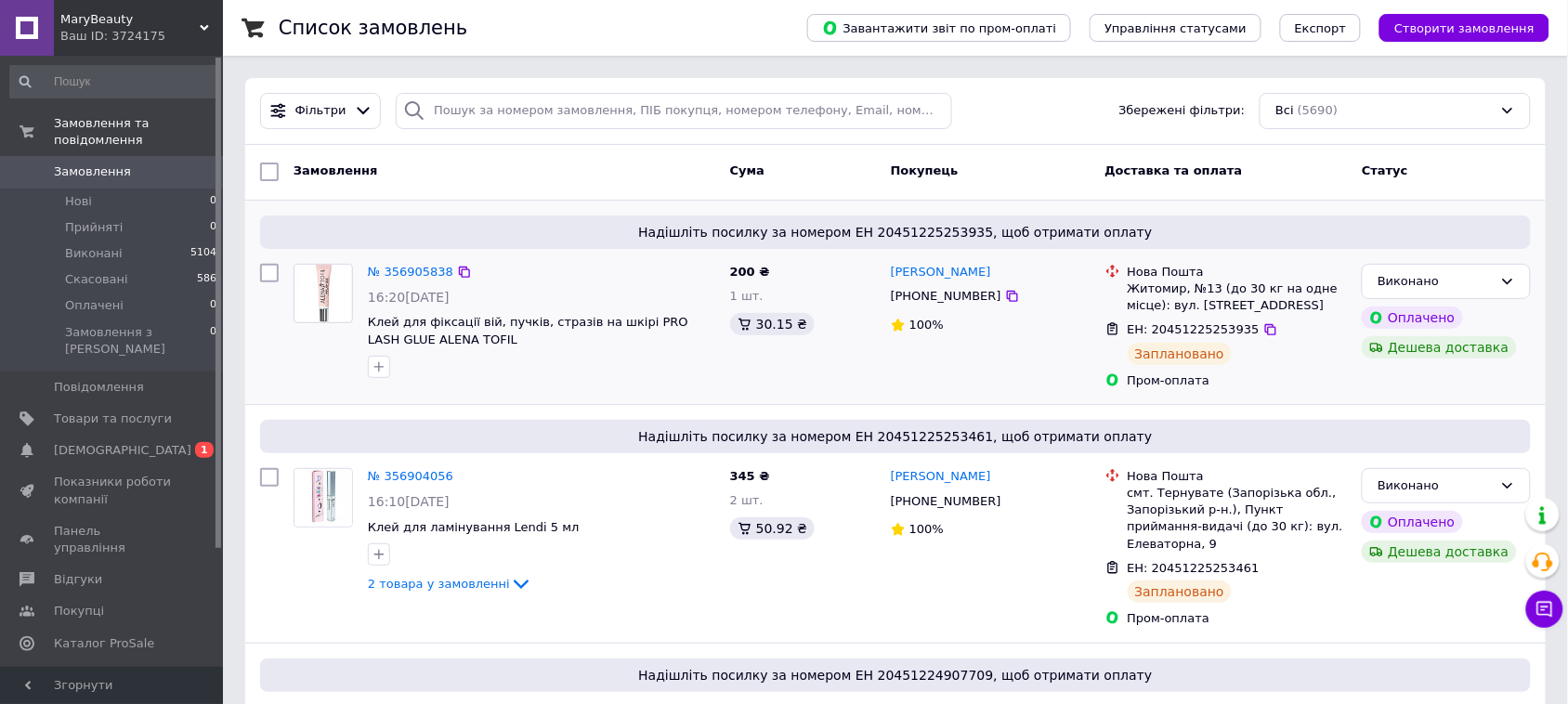
click at [256, 345] on div at bounding box center [269, 327] width 34 height 141
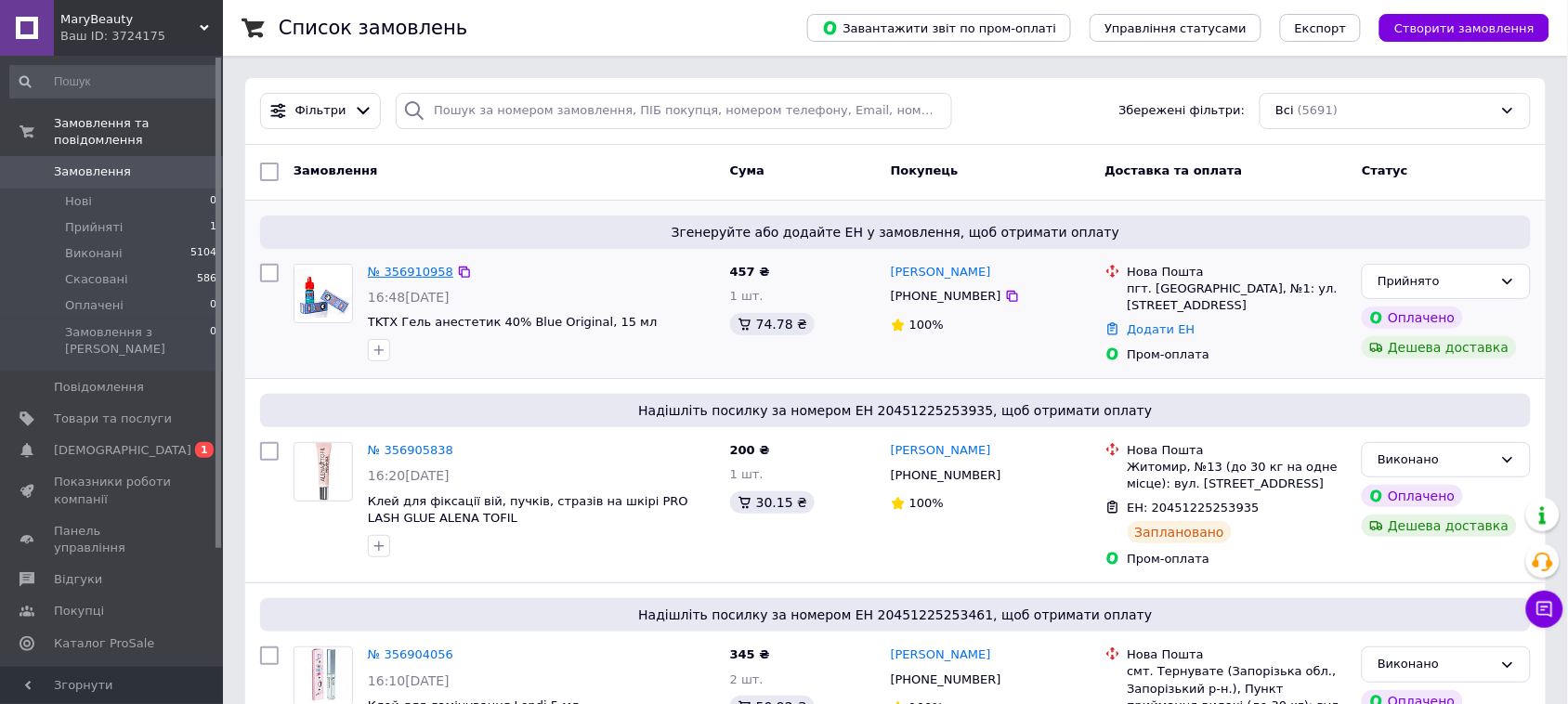
click at [431, 270] on link "№ 356910958" at bounding box center [411, 271] width 85 height 14
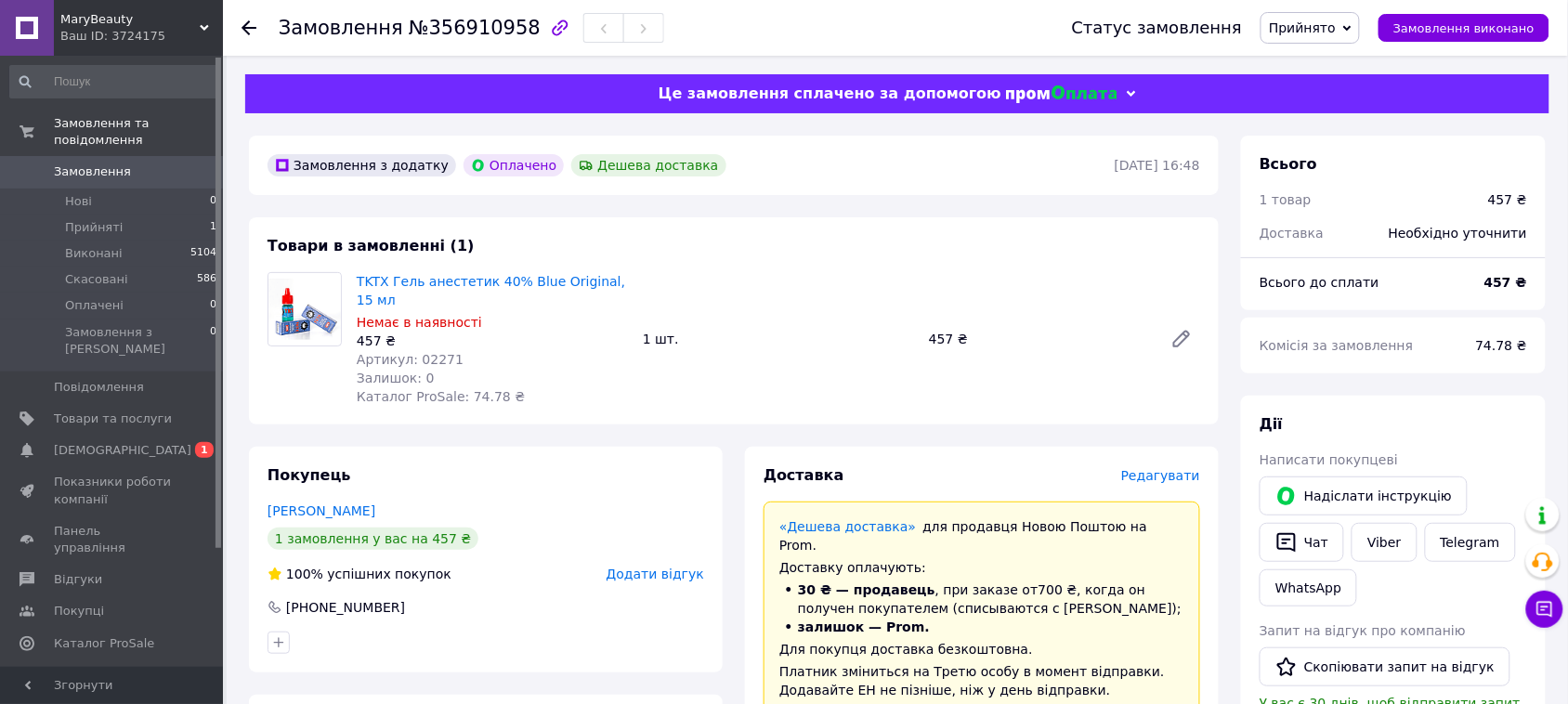
click at [108, 163] on span "Замовлення" at bounding box center [92, 171] width 77 height 17
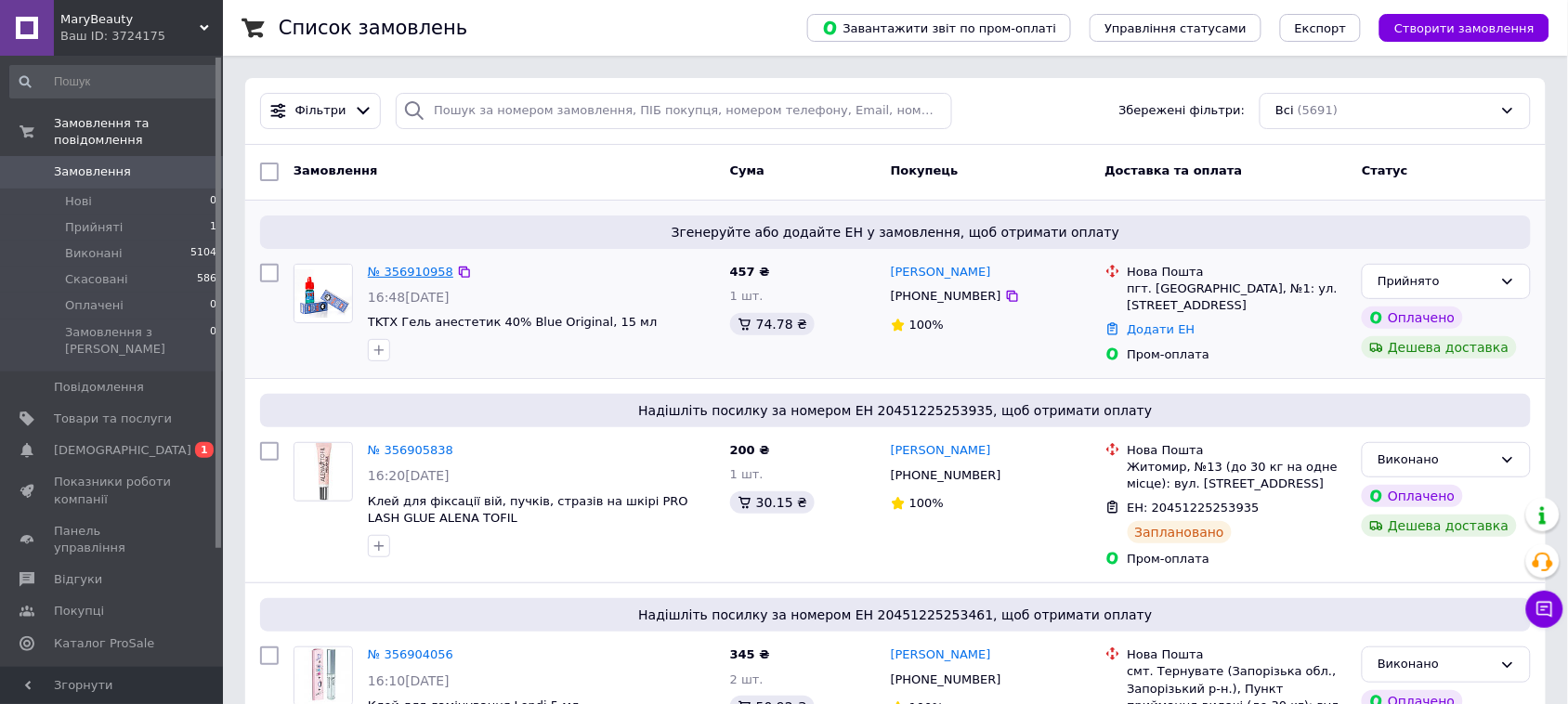
click at [415, 266] on link "№ 356910958" at bounding box center [411, 271] width 85 height 14
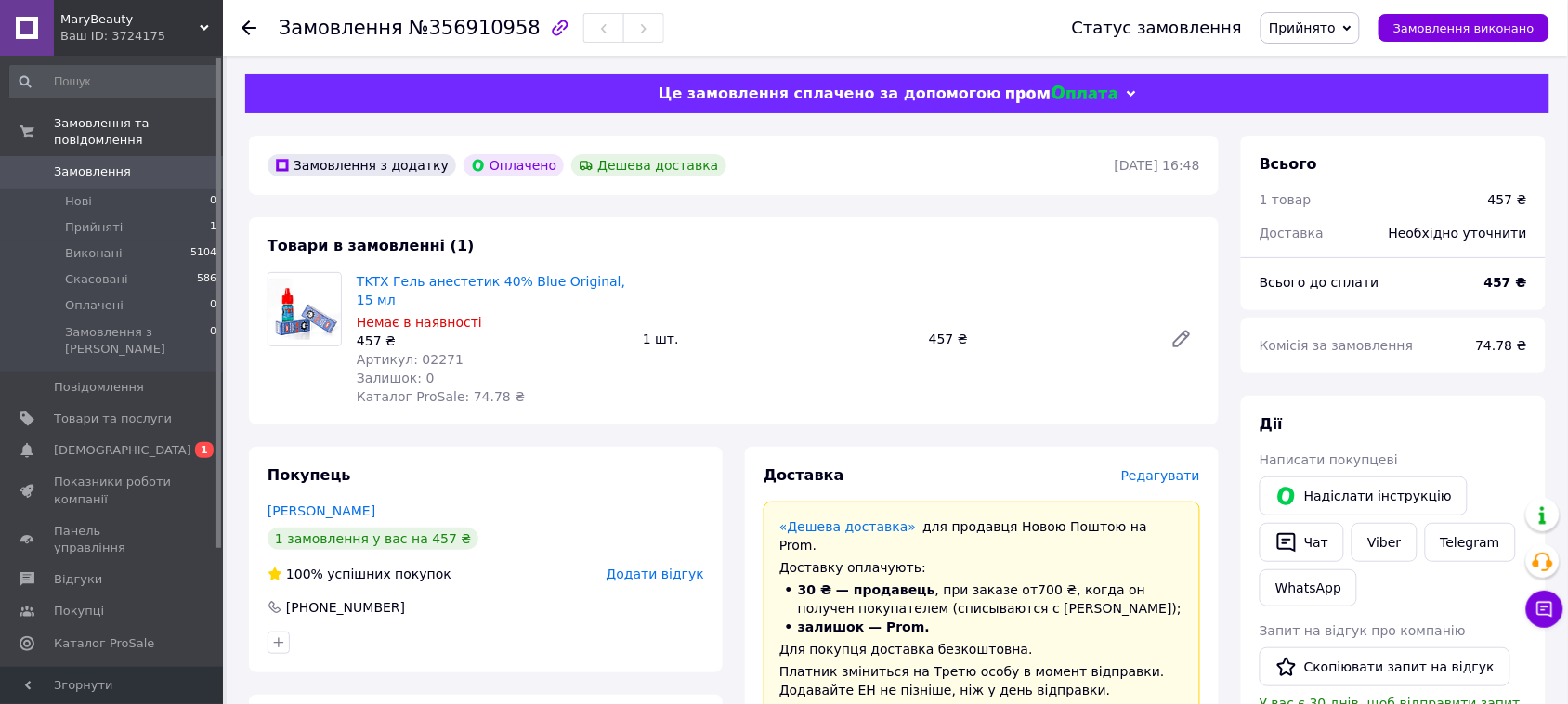
click at [1166, 468] on span "Редагувати" at bounding box center [1161, 475] width 79 height 15
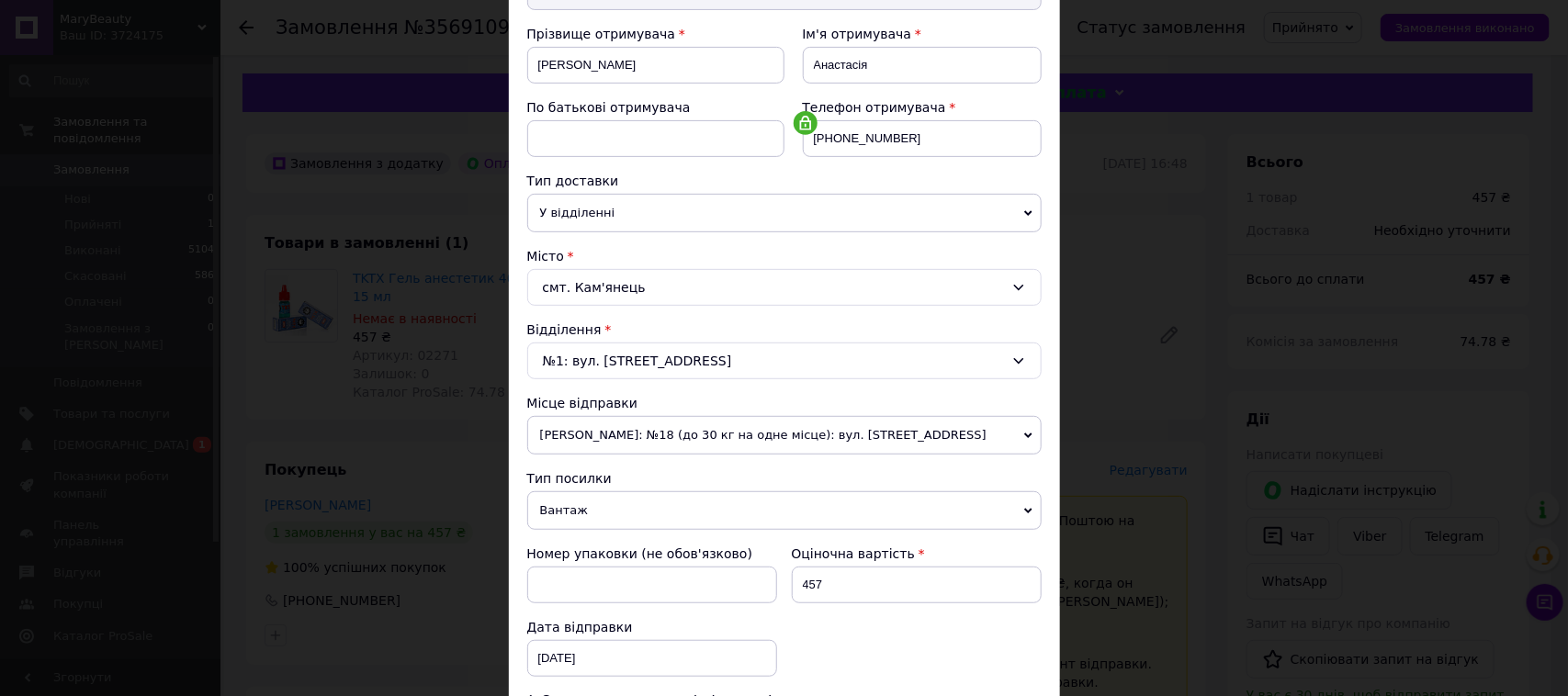
scroll to position [529, 0]
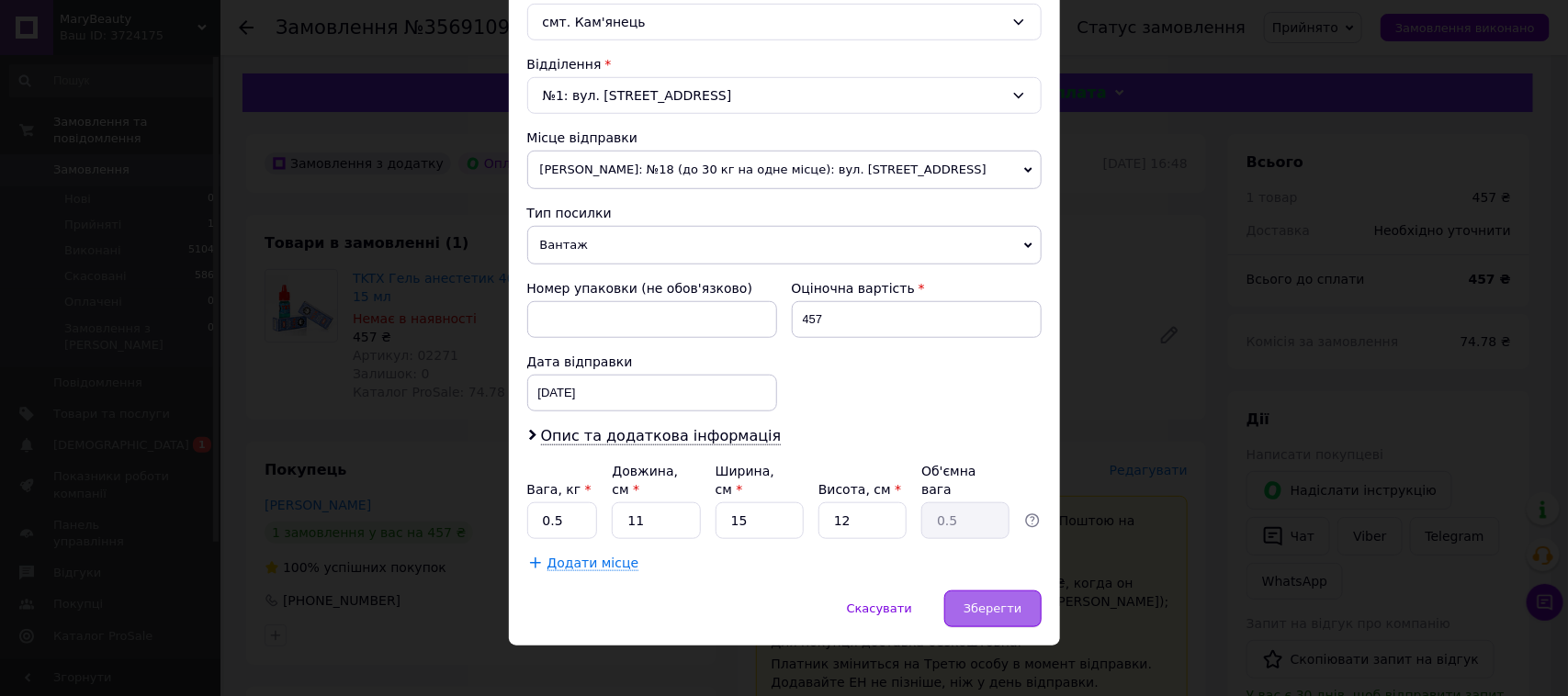
click at [1013, 602] on span "Зберегти" at bounding box center [992, 609] width 58 height 14
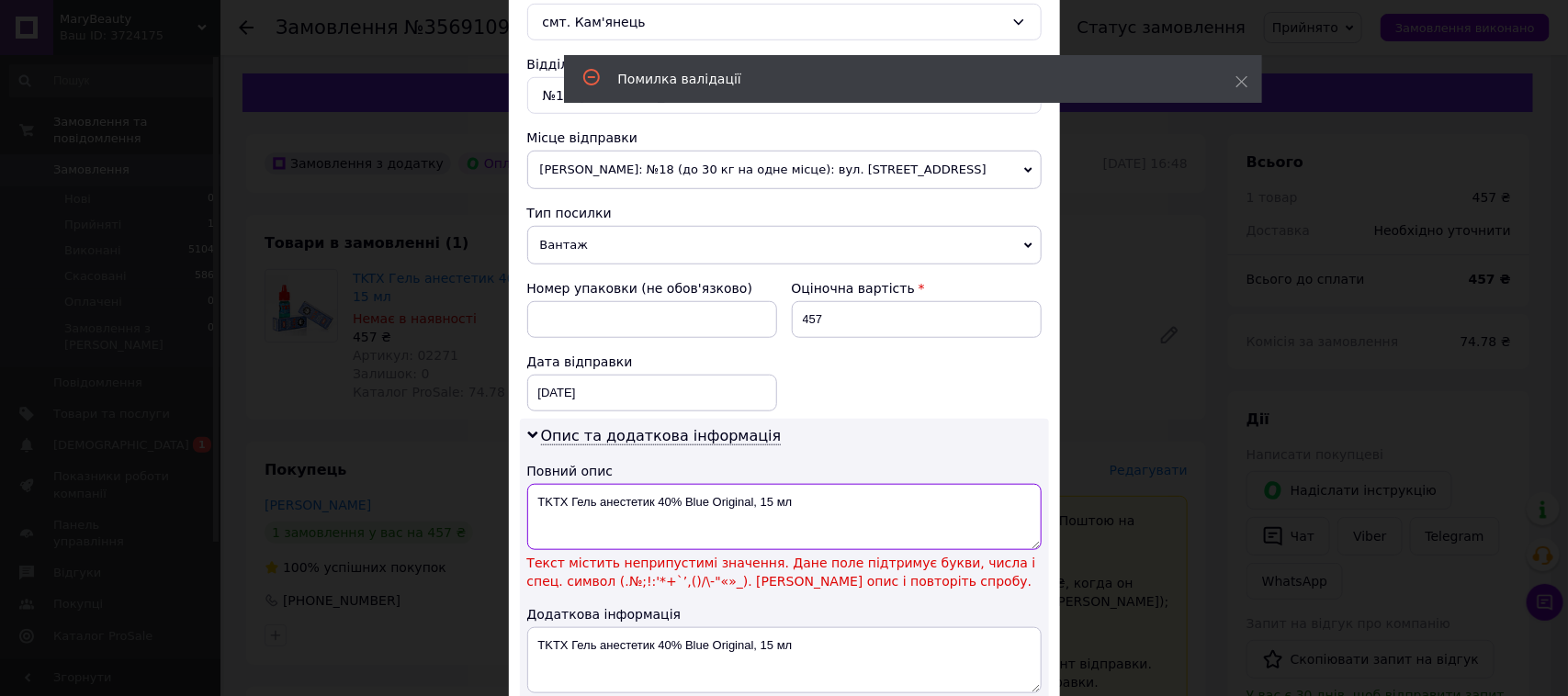
click at [678, 503] on textarea "TKTX Гель анестетик 40% Blue Original, 15 мл" at bounding box center [785, 518] width 515 height 67
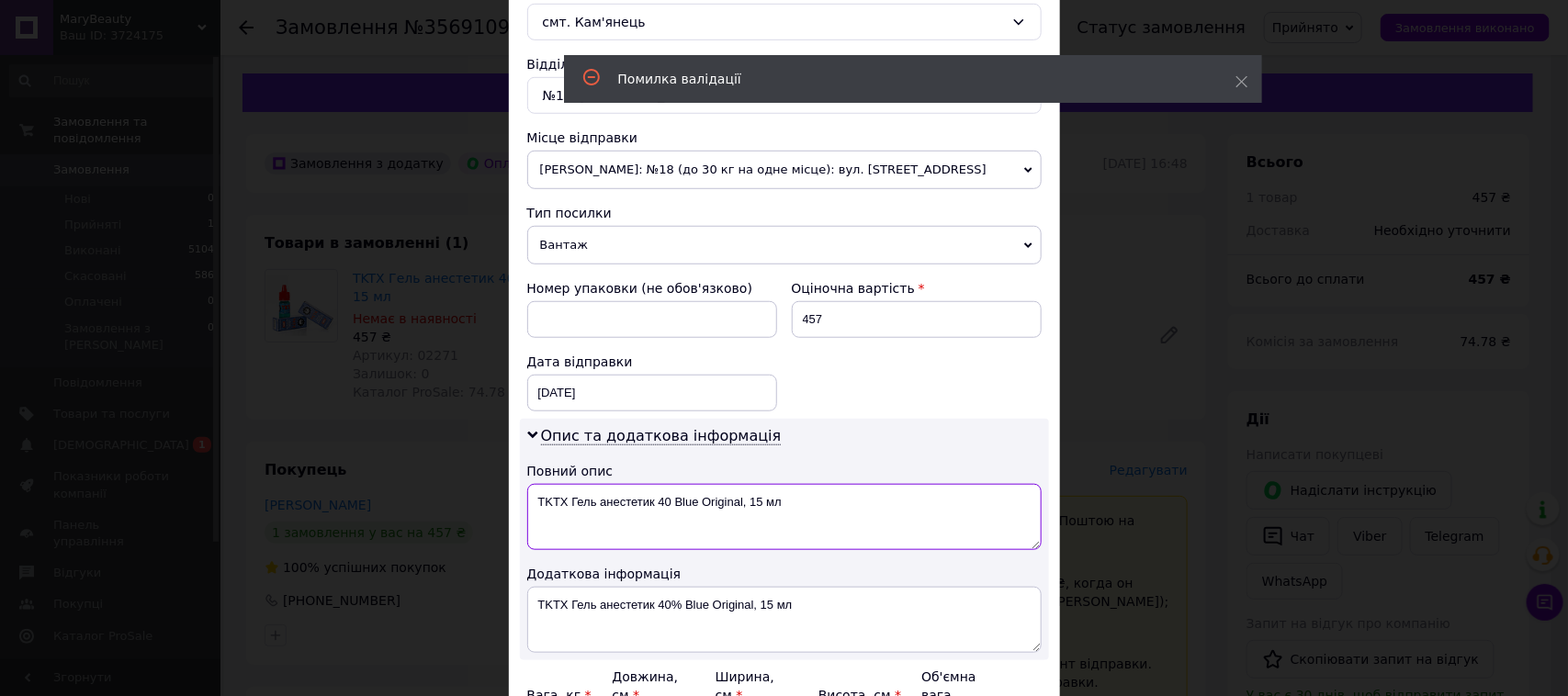
scroll to position [643, 0]
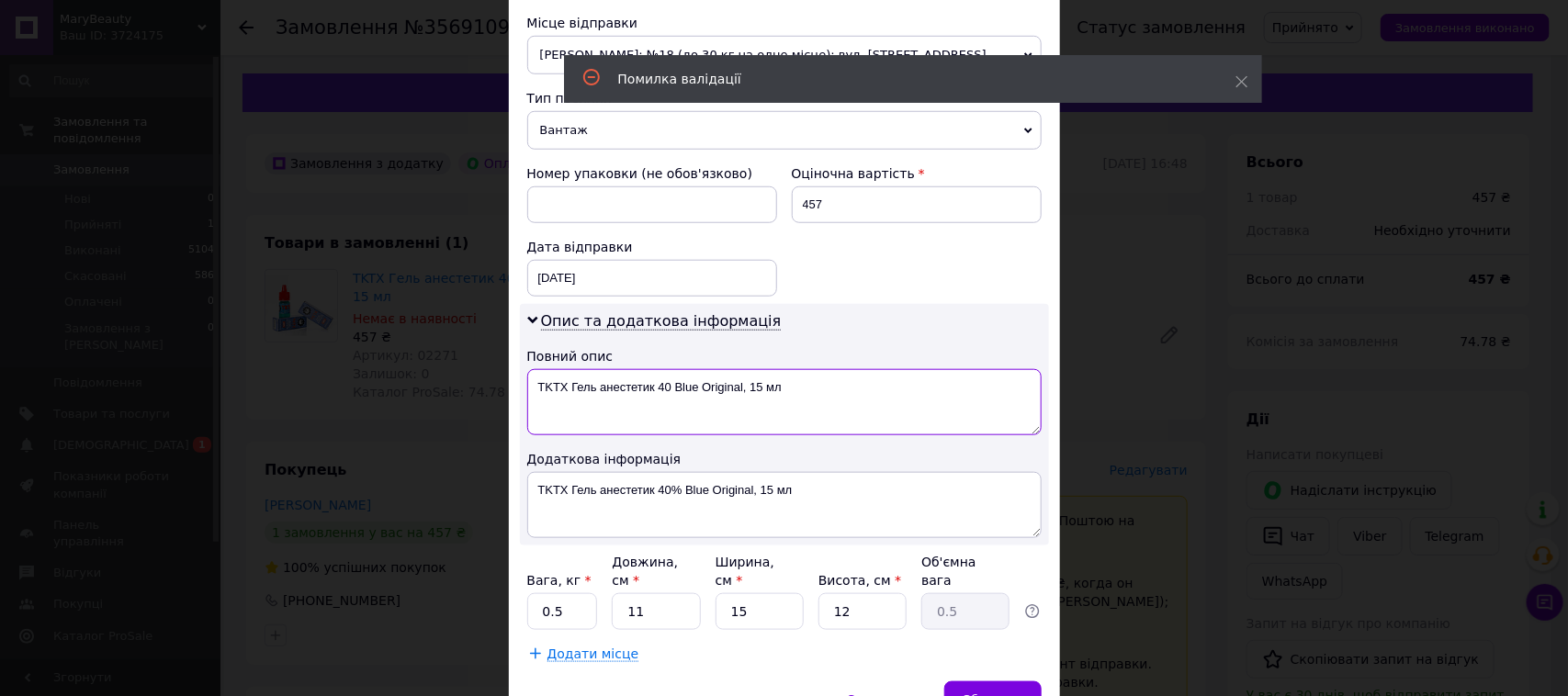
type textarea "TKTX Гель анестетик 40 Blue Original, 15 мл"
click at [681, 493] on textarea "TKTX Гель анестетик 40% Blue Original, 15 мл" at bounding box center [785, 505] width 515 height 67
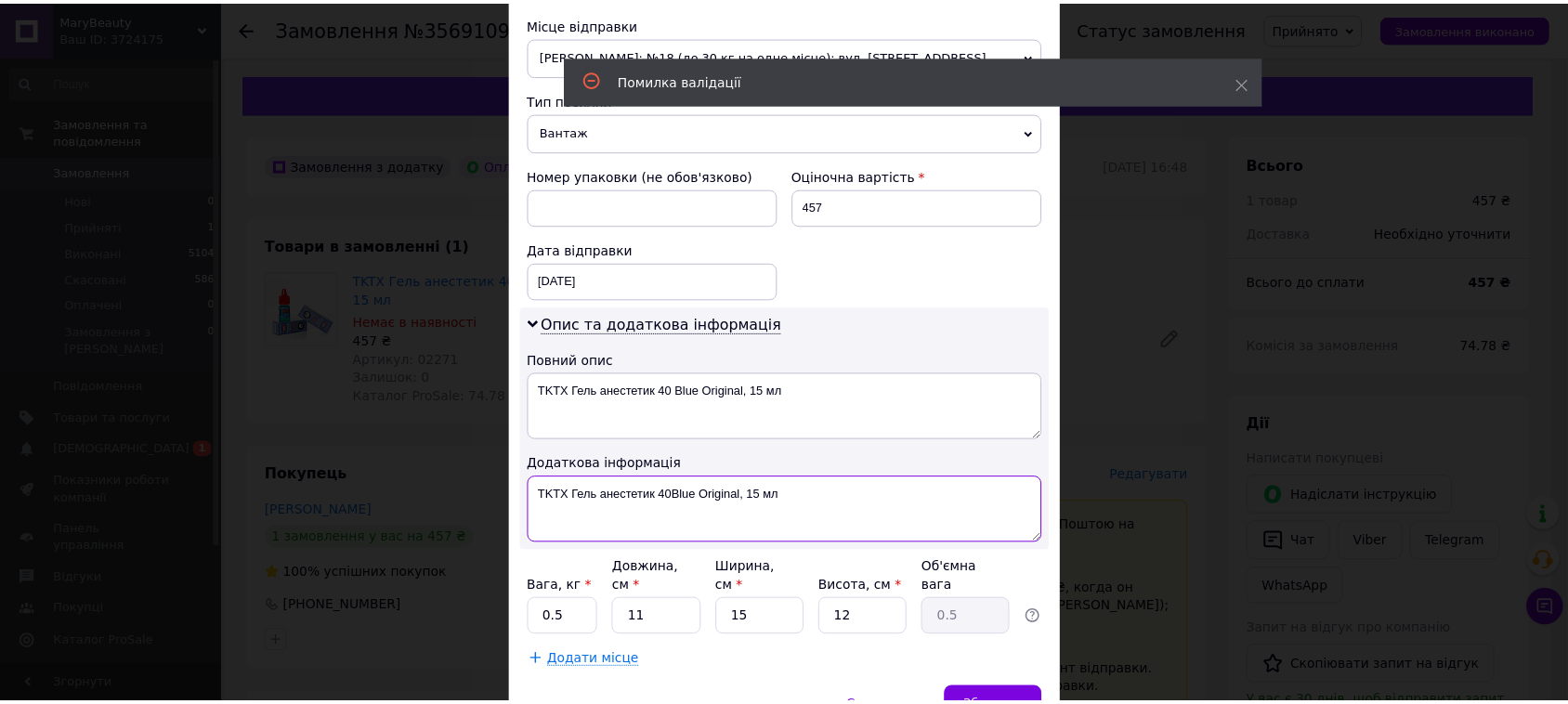
scroll to position [744, 0]
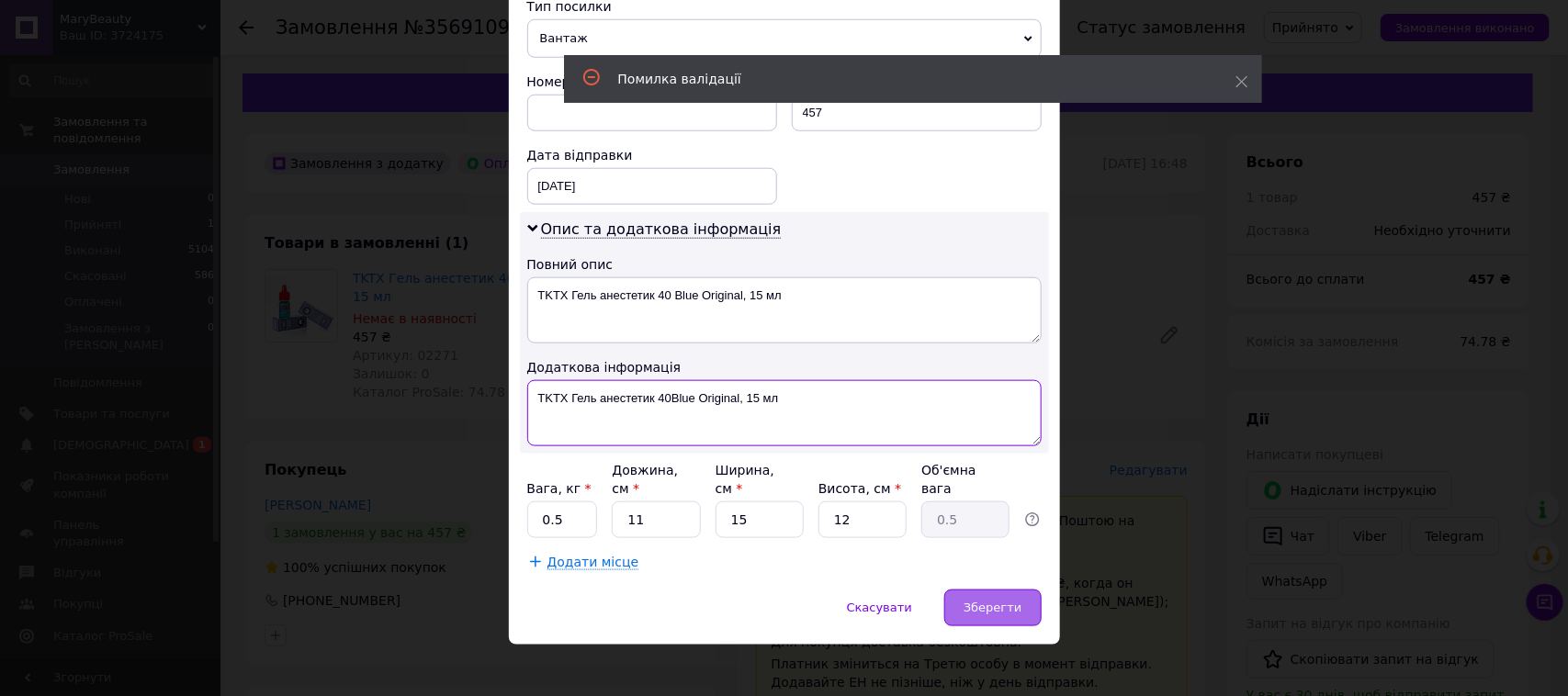
type textarea "TKTX Гель анестетик 40Blue Original, 15 мл"
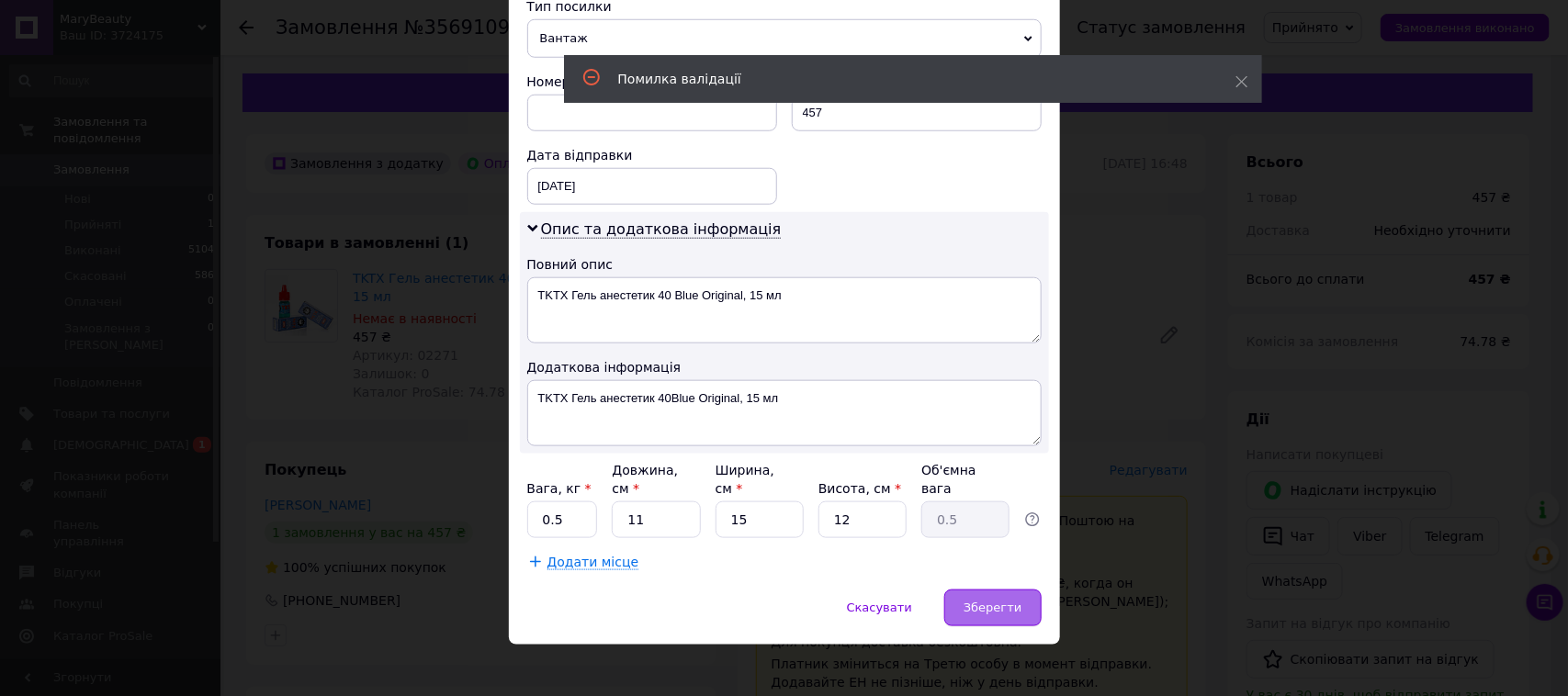
click at [1020, 590] on div "Зберегти" at bounding box center [992, 609] width 97 height 37
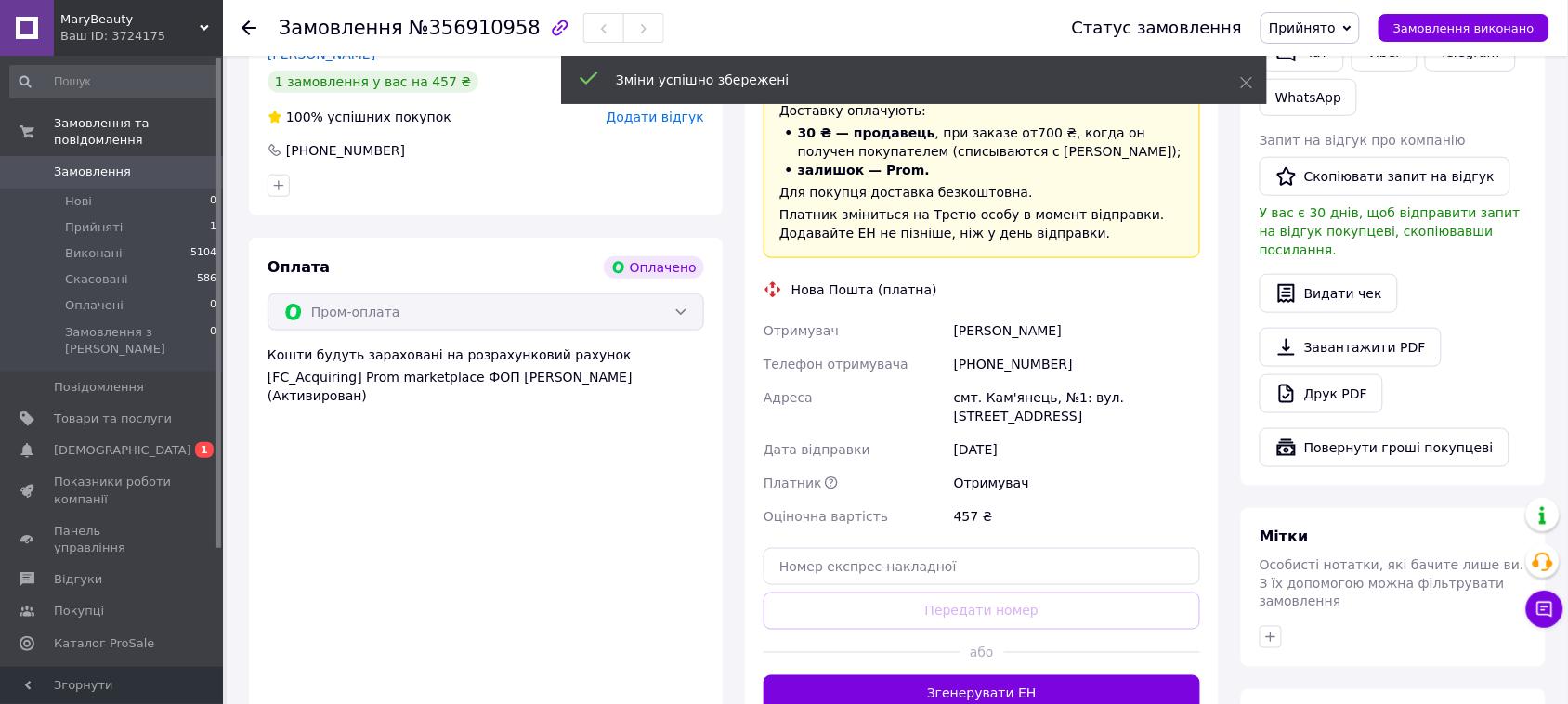
scroll to position [581, 0]
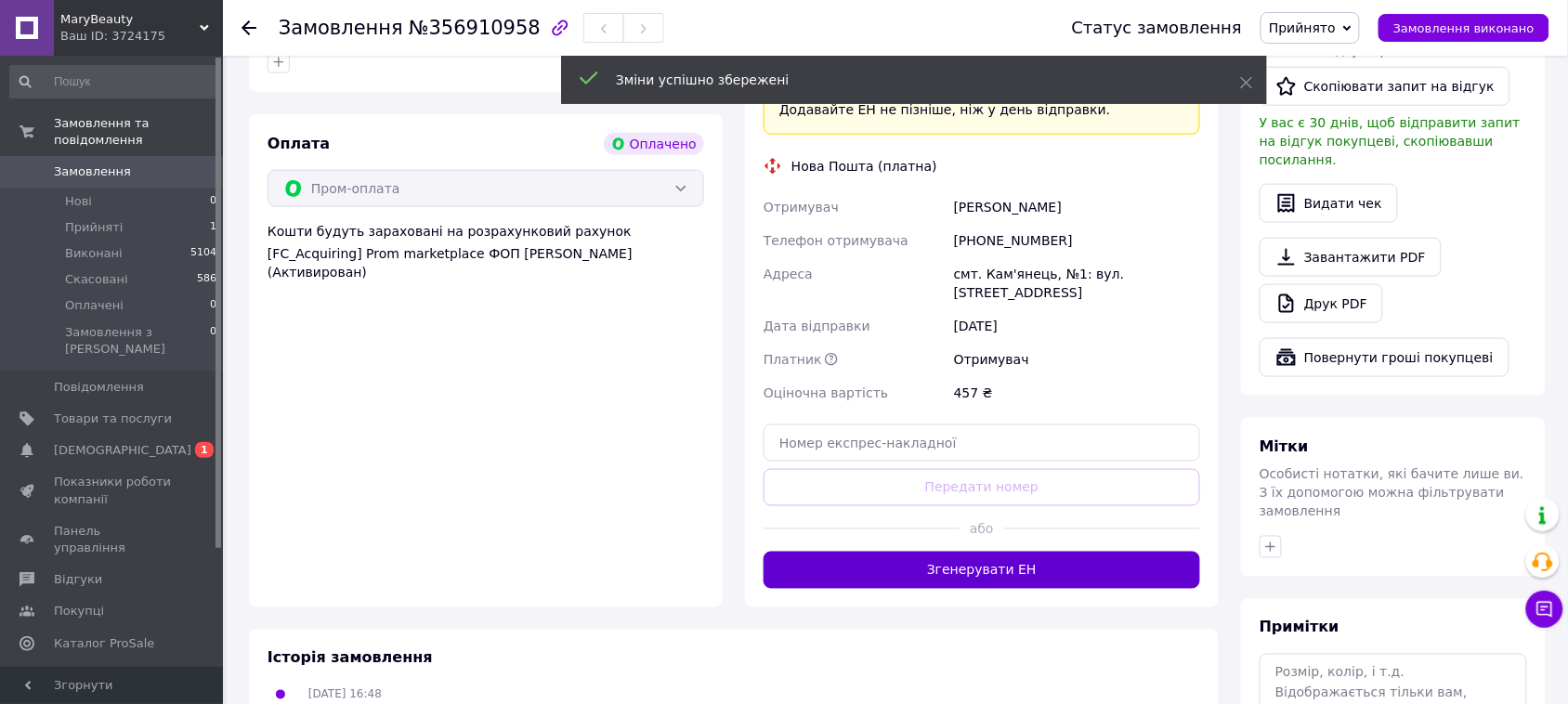
click at [1029, 552] on button "Згенерувати ЕН" at bounding box center [981, 570] width 437 height 38
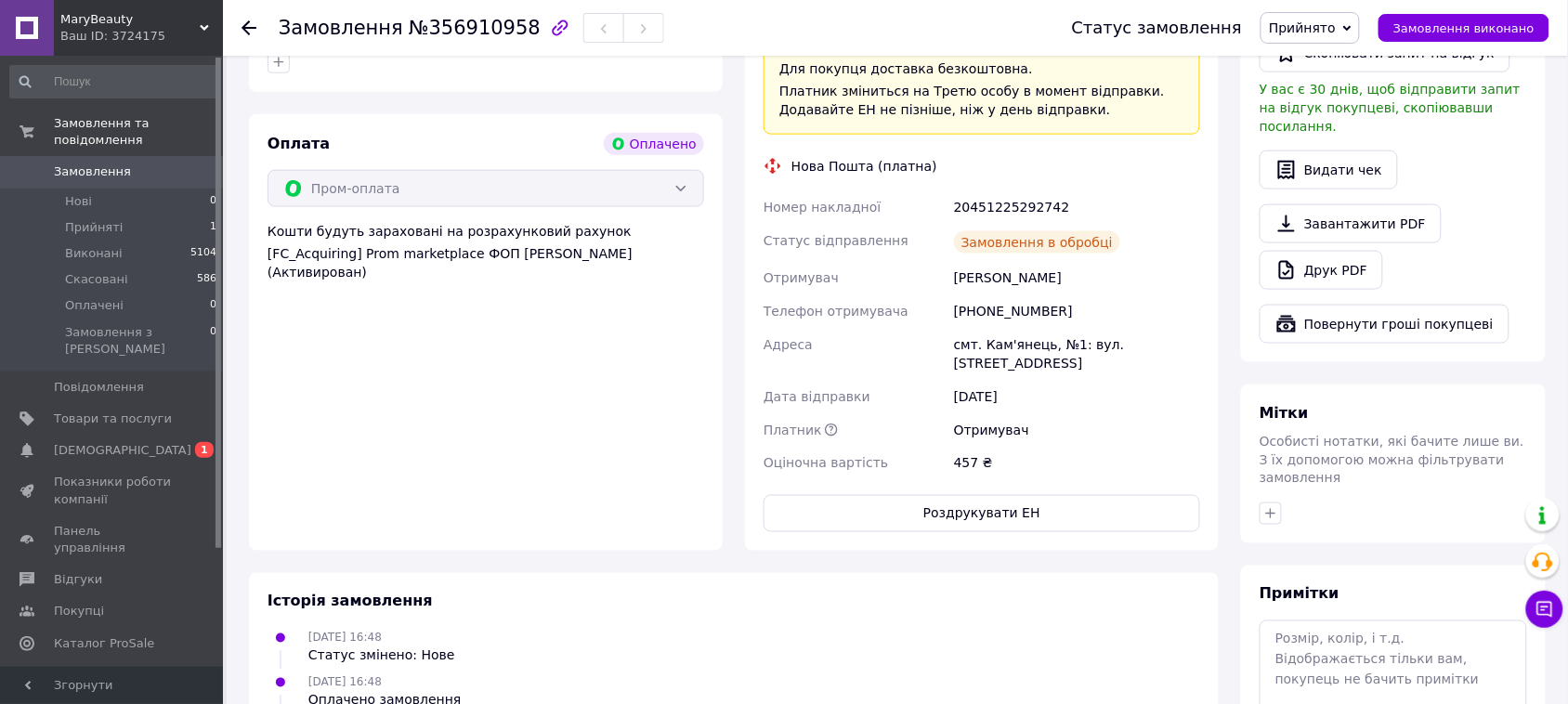
click at [1351, 24] on icon at bounding box center [1347, 28] width 8 height 8
click at [1342, 57] on li "Виконано" at bounding box center [1310, 65] width 98 height 28
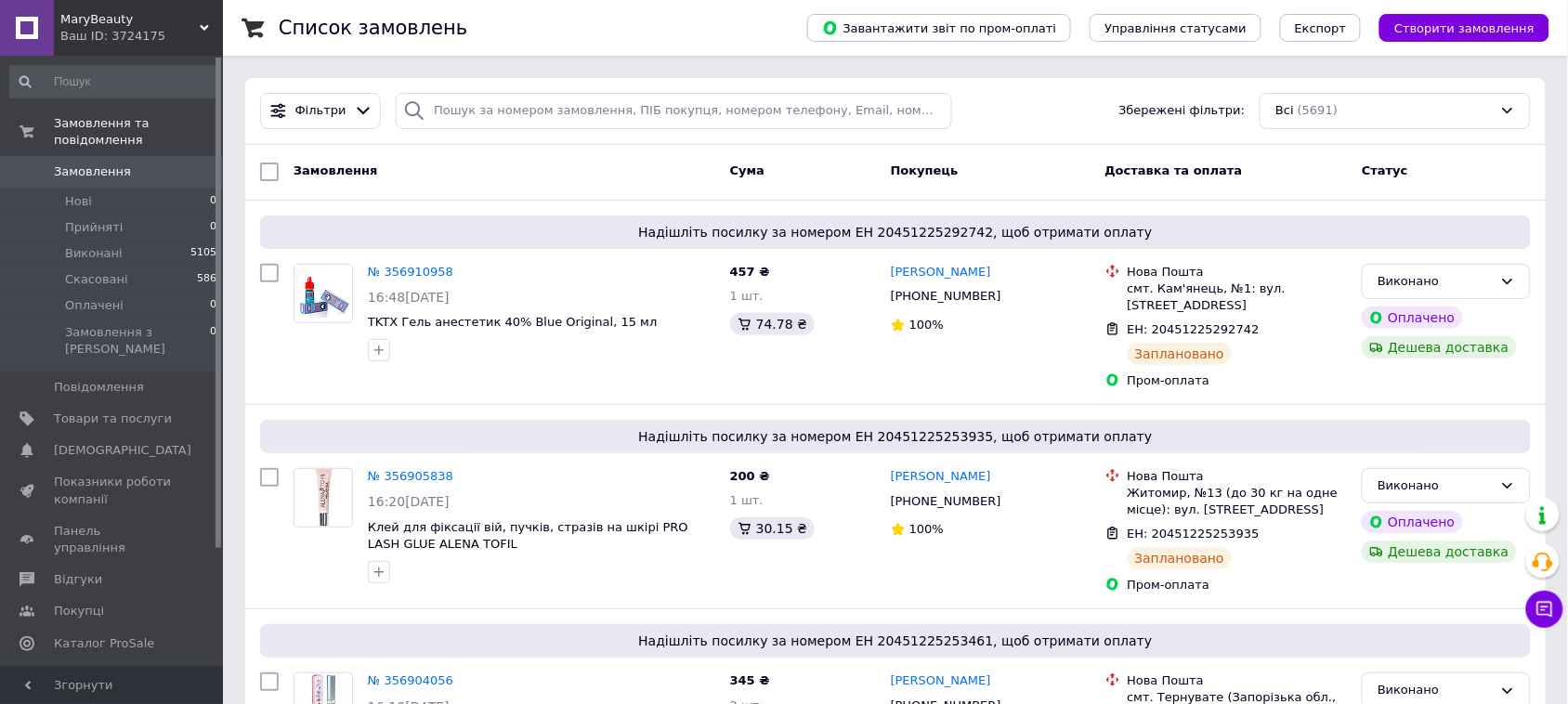
click at [634, 22] on div "Список замовлень" at bounding box center [525, 28] width 491 height 55
